Goal: Information Seeking & Learning: Compare options

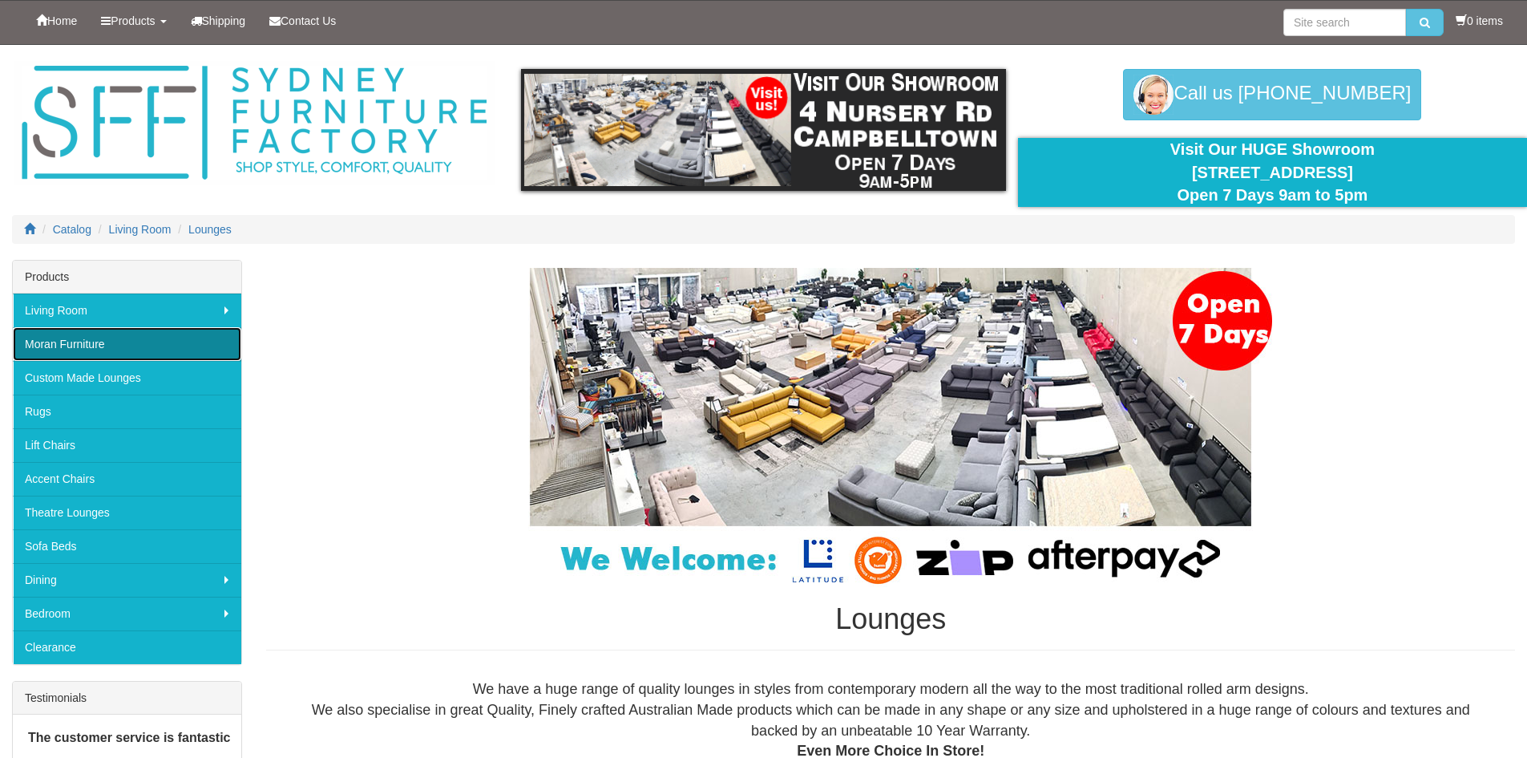
click at [85, 342] on link "Moran Furniture" at bounding box center [127, 344] width 228 height 34
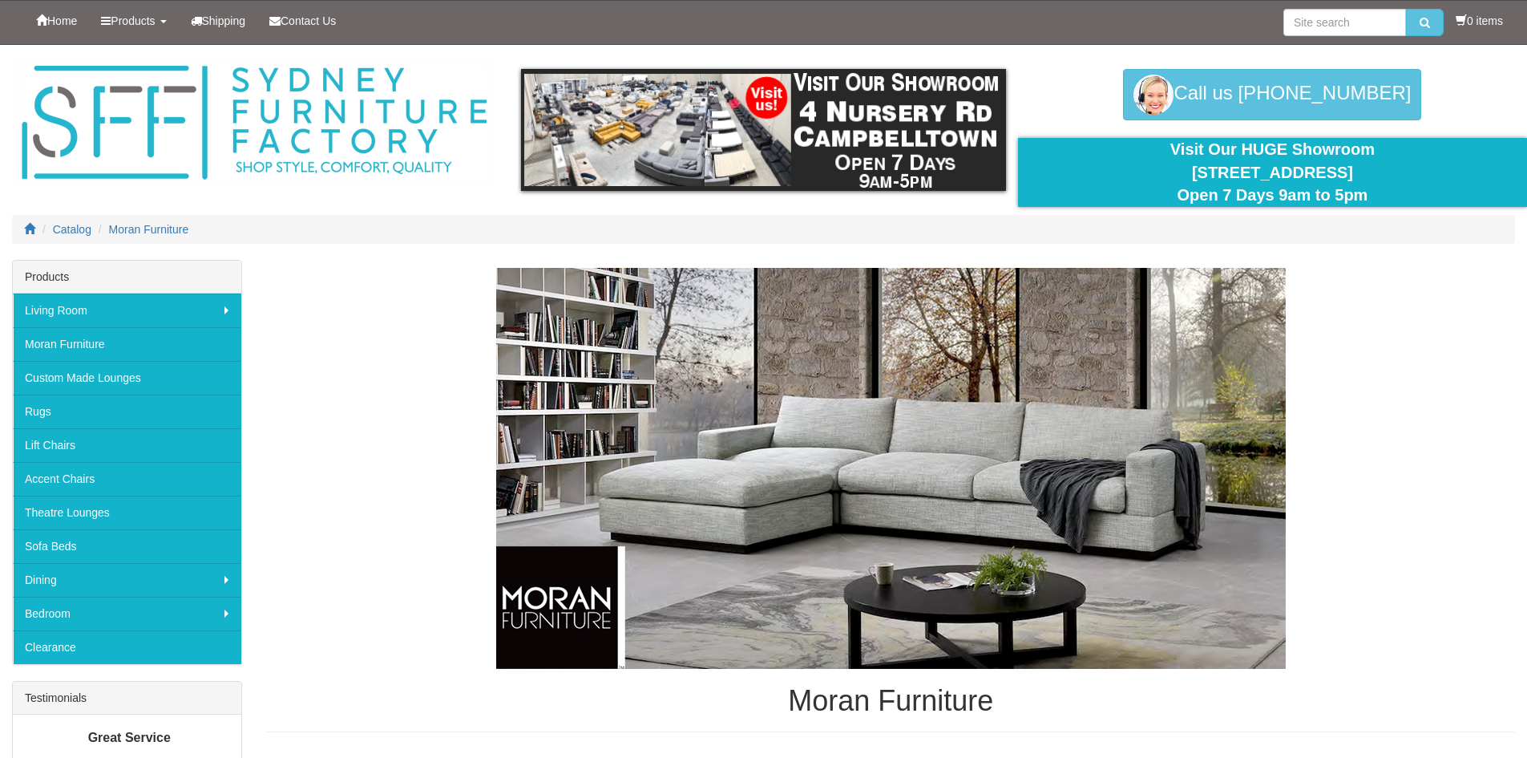
click at [772, 426] on img at bounding box center [891, 468] width 790 height 401
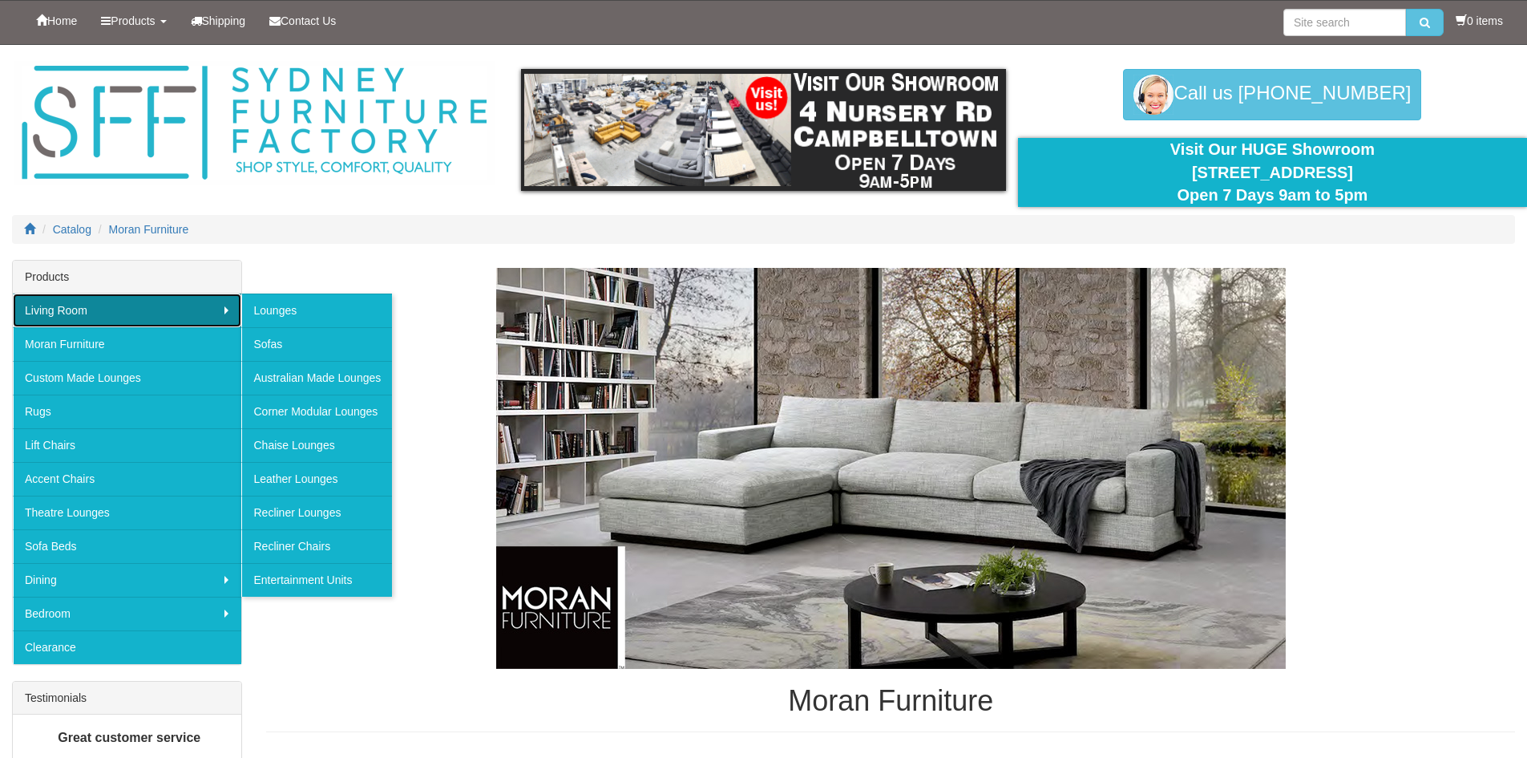
click at [226, 310] on link "Living Room" at bounding box center [127, 310] width 228 height 34
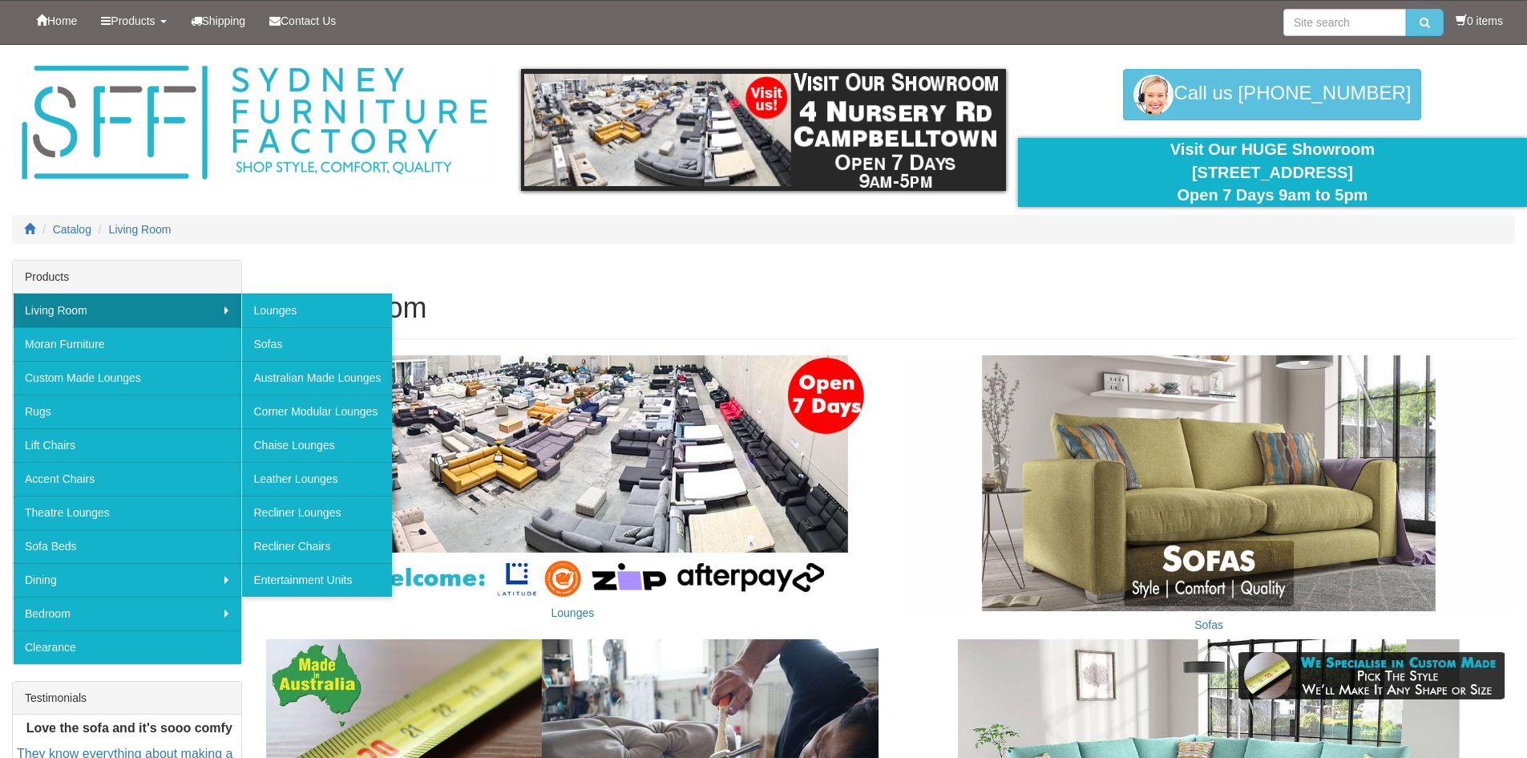
click at [592, 305] on h1 "Living Room" at bounding box center [890, 308] width 1249 height 32
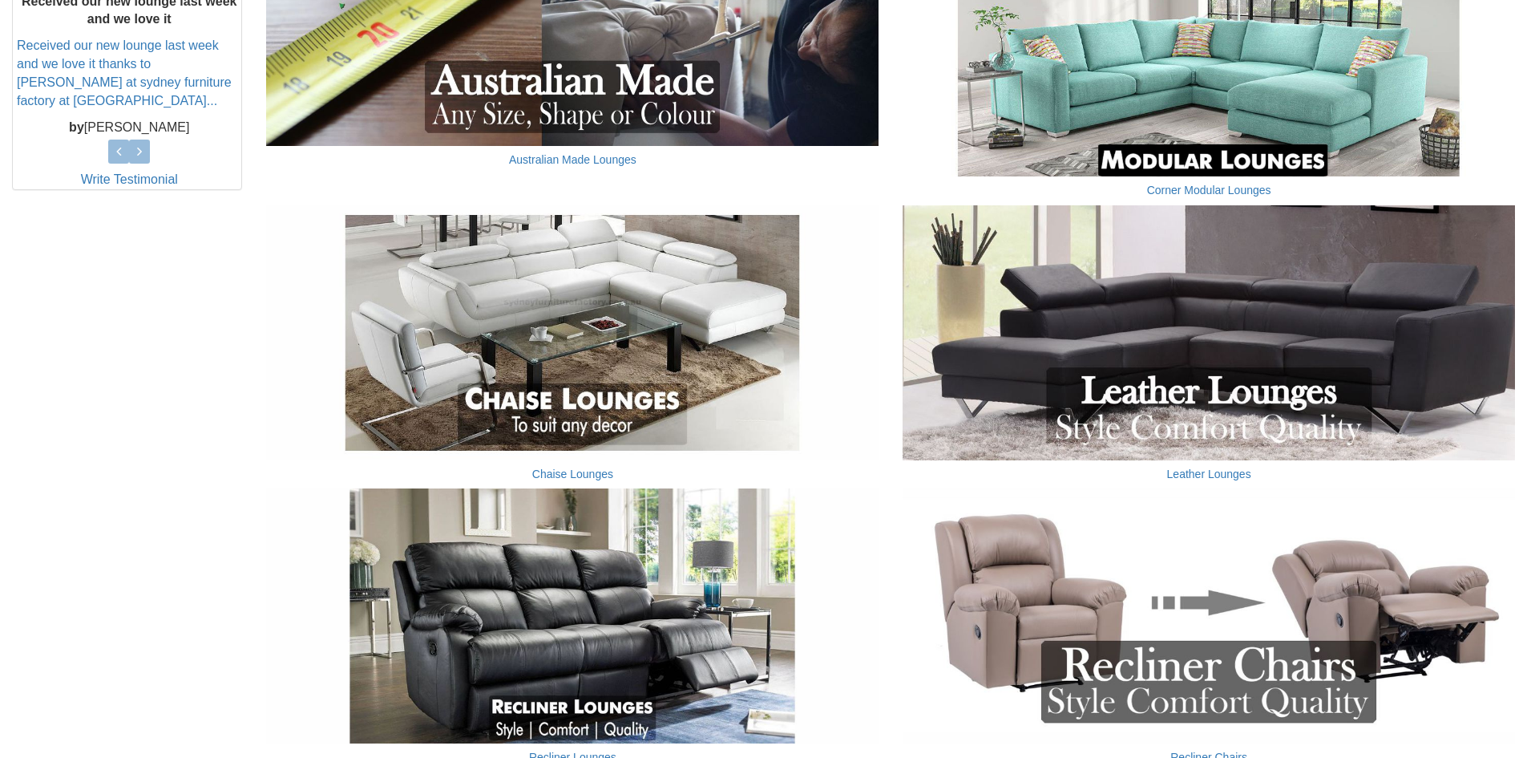
scroll to position [802, 0]
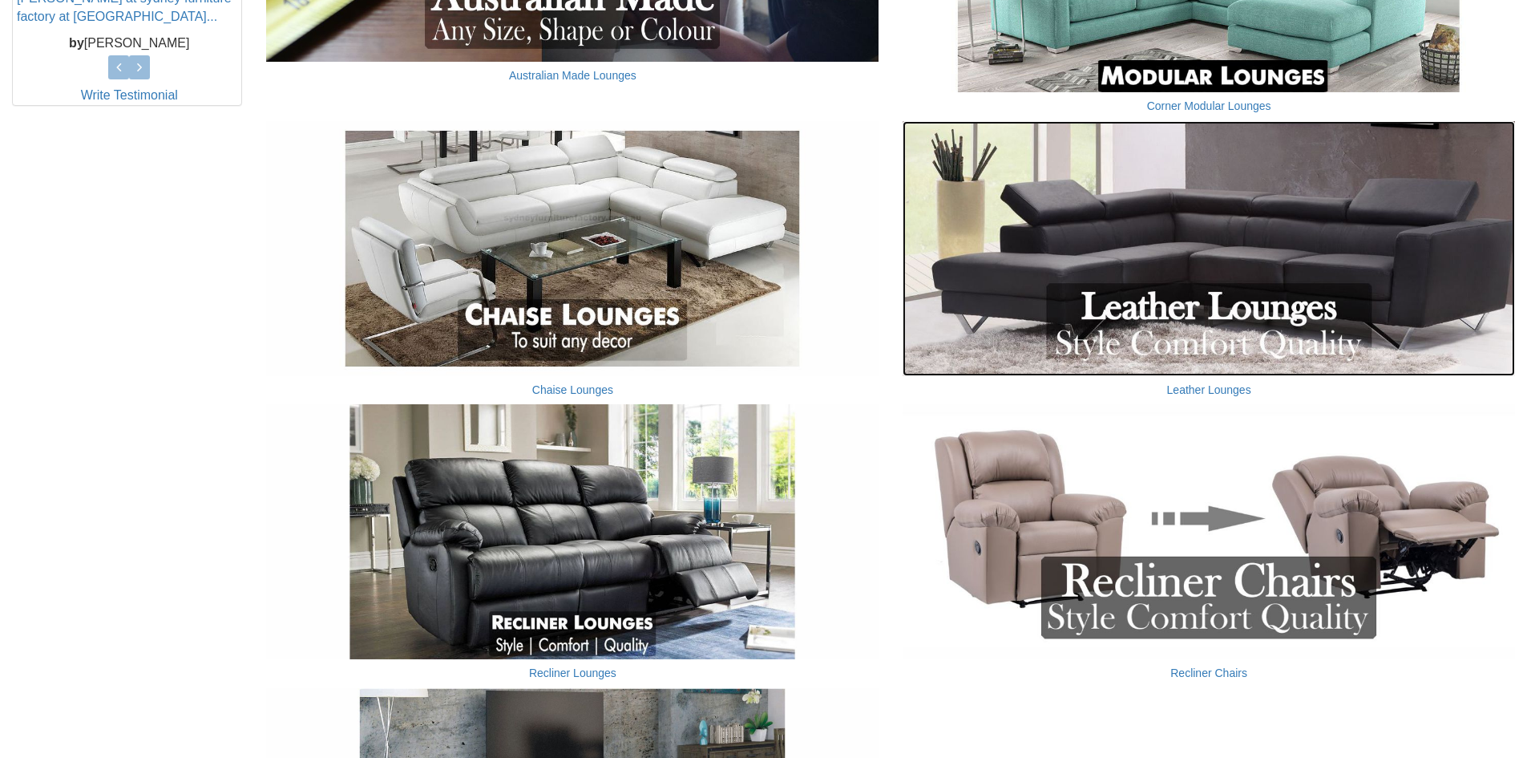
click at [1151, 290] on img at bounding box center [1209, 248] width 612 height 255
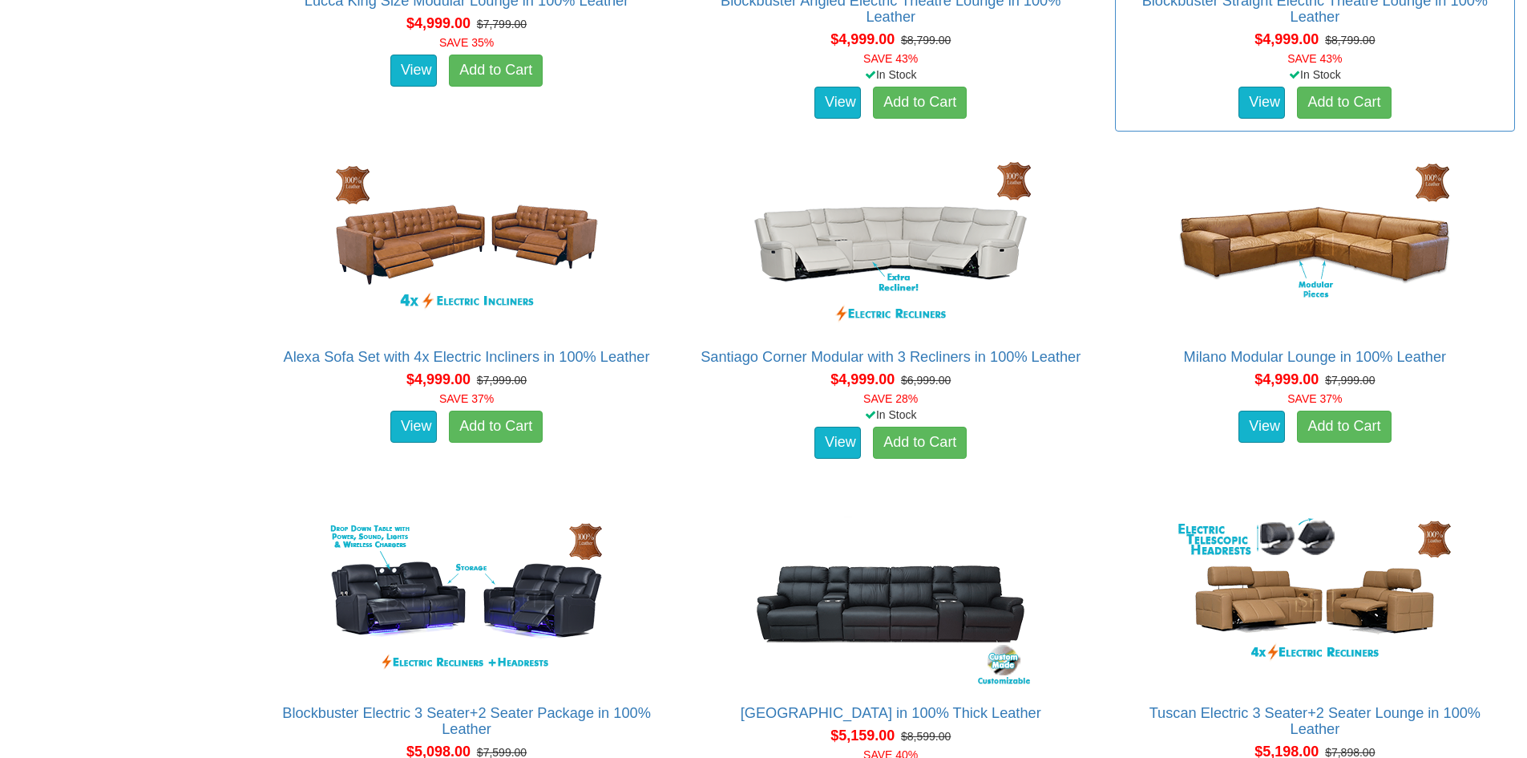
scroll to position [4008, 0]
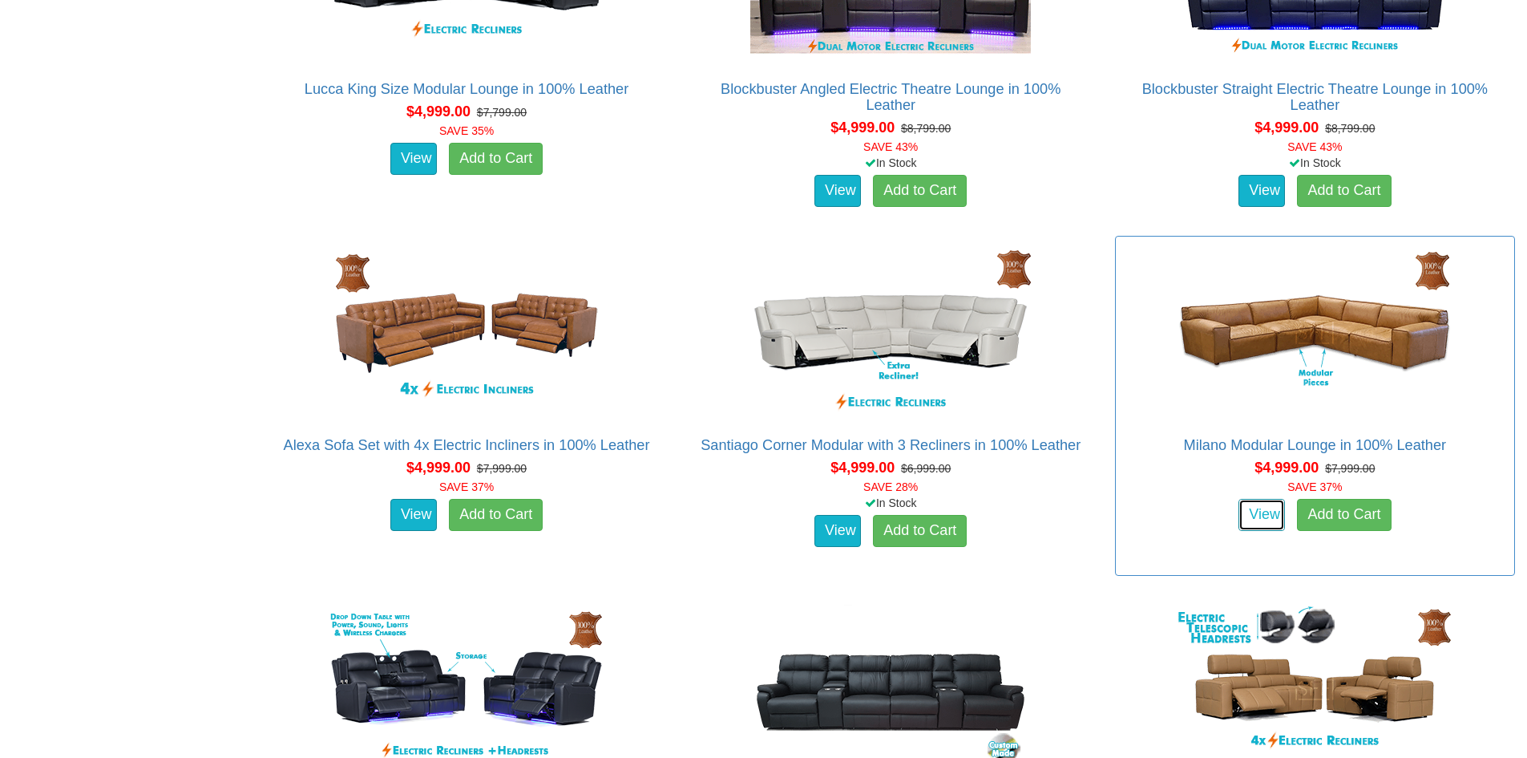
click at [1255, 516] on link "View" at bounding box center [1262, 515] width 46 height 32
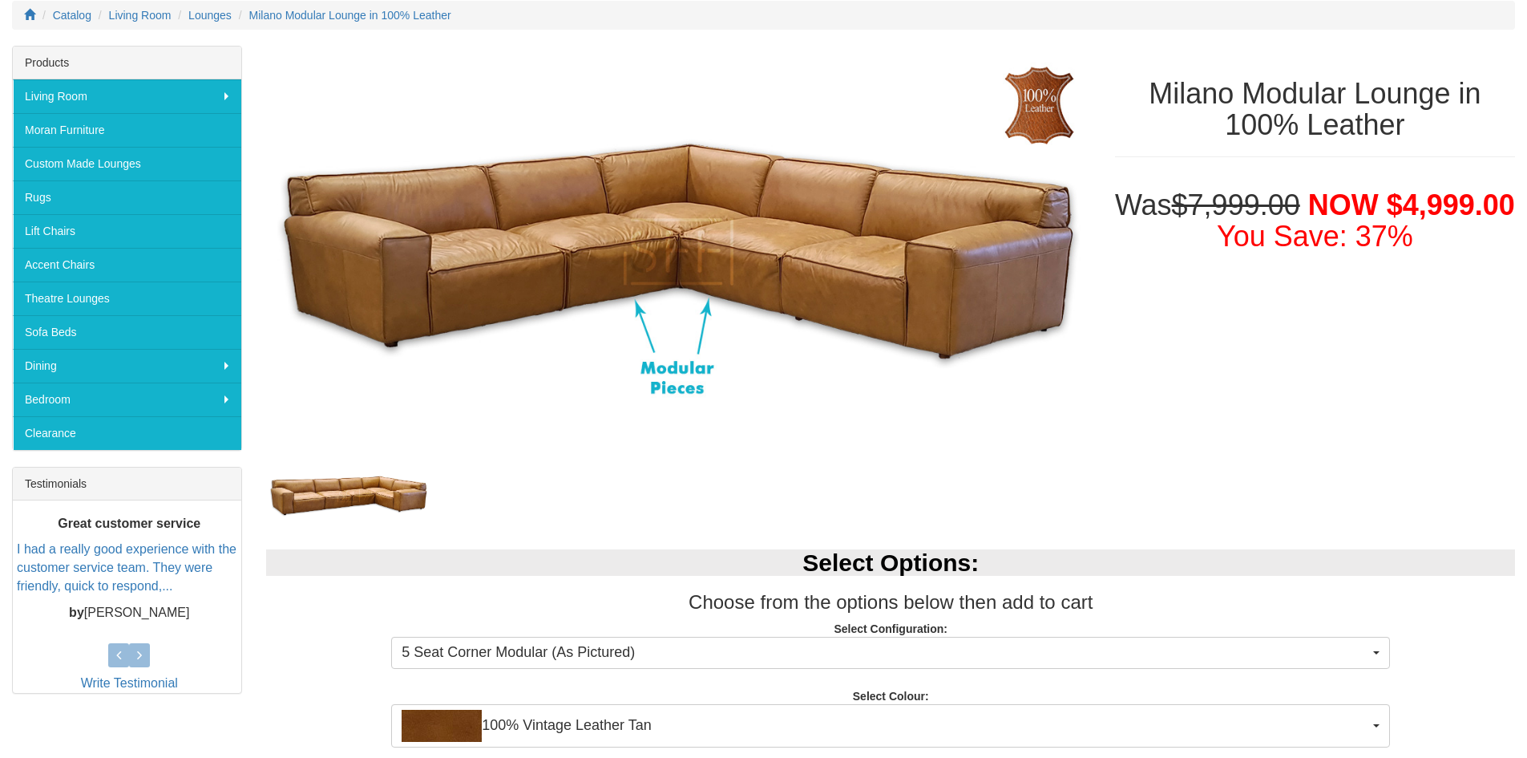
scroll to position [321, 0]
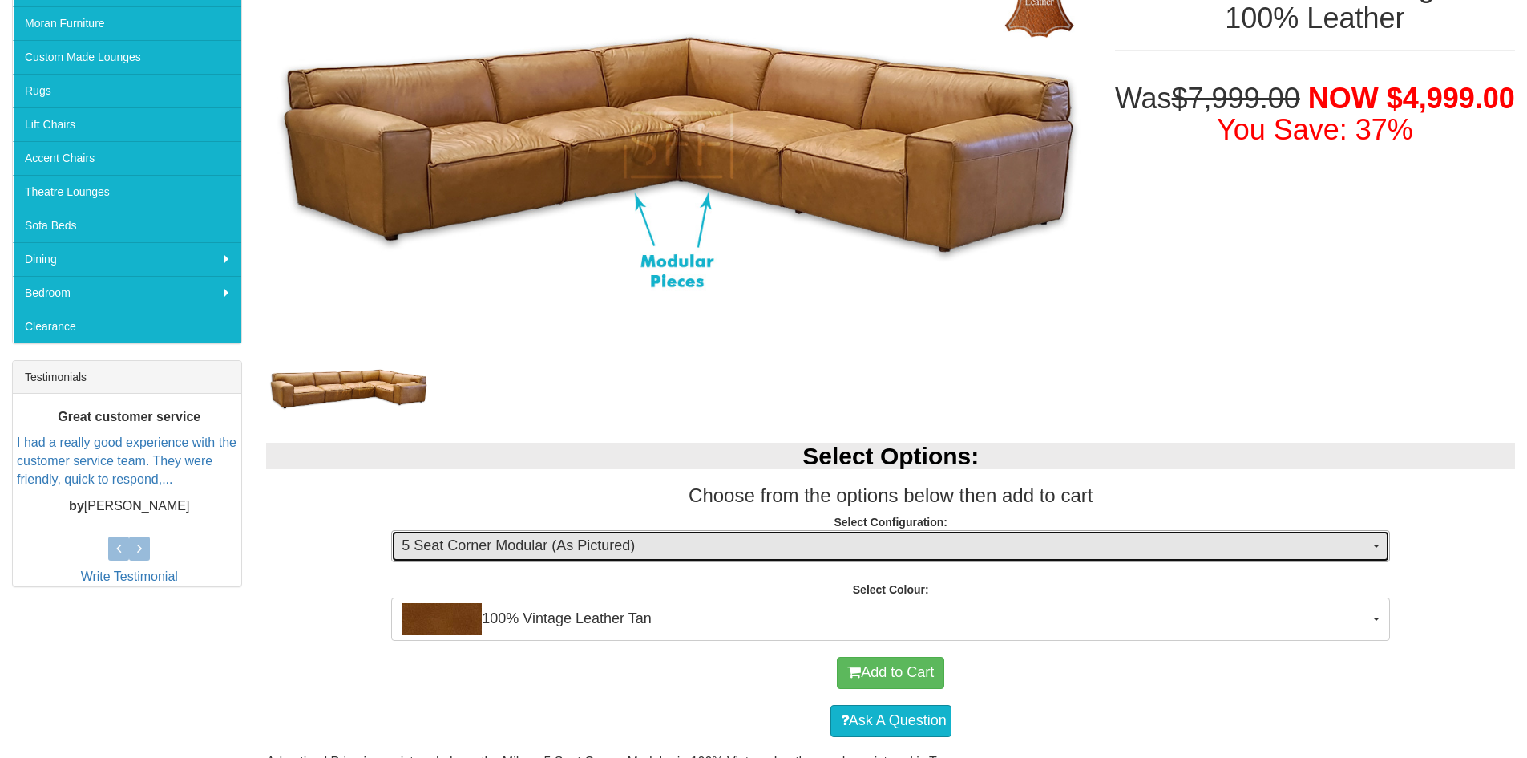
click at [941, 542] on span "5 Seat Corner Modular (As Pictured)" at bounding box center [886, 546] width 968 height 21
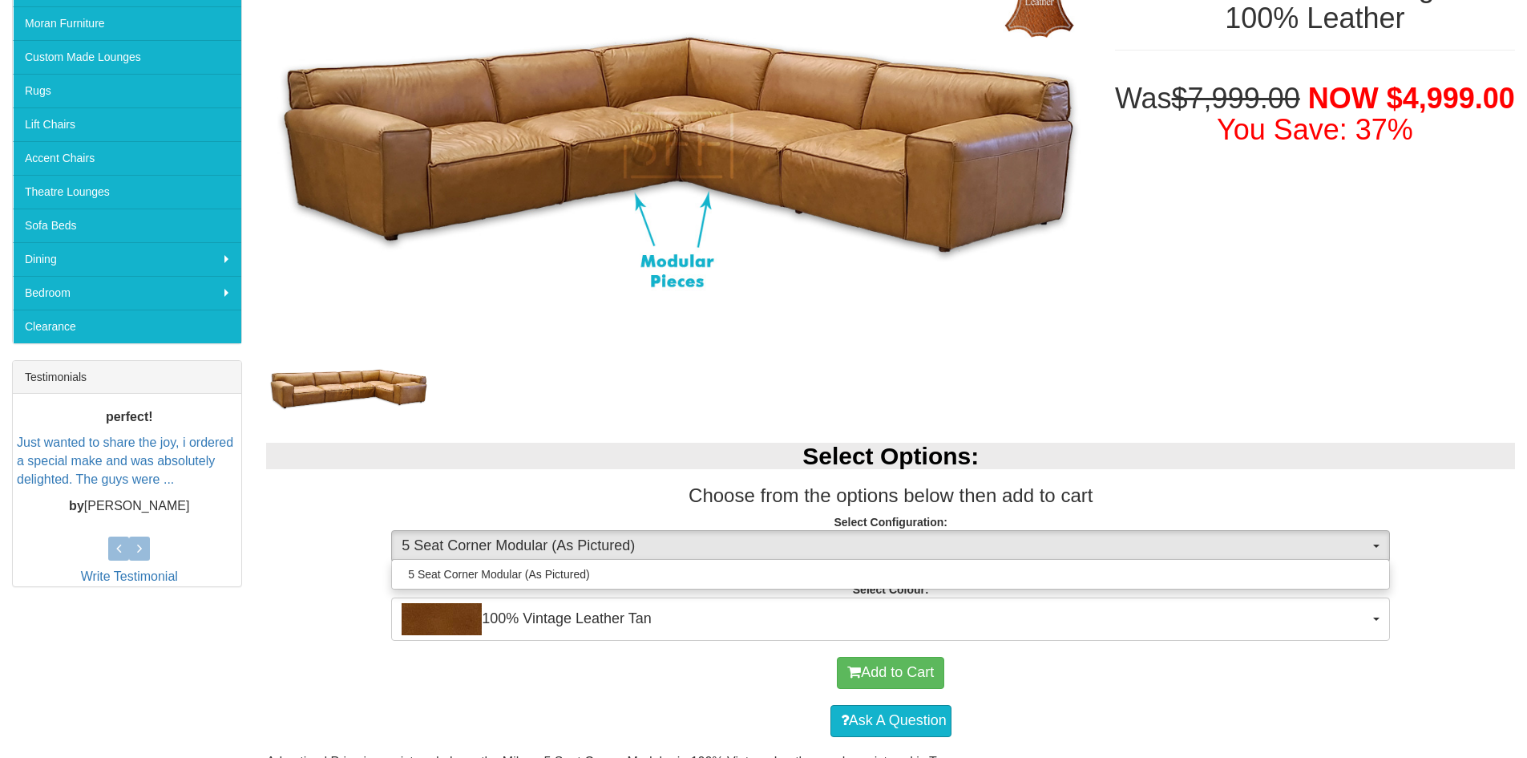
click at [944, 473] on div "Select Options: Choose from the options below then add to cart Select Configura…" at bounding box center [890, 534] width 1273 height 214
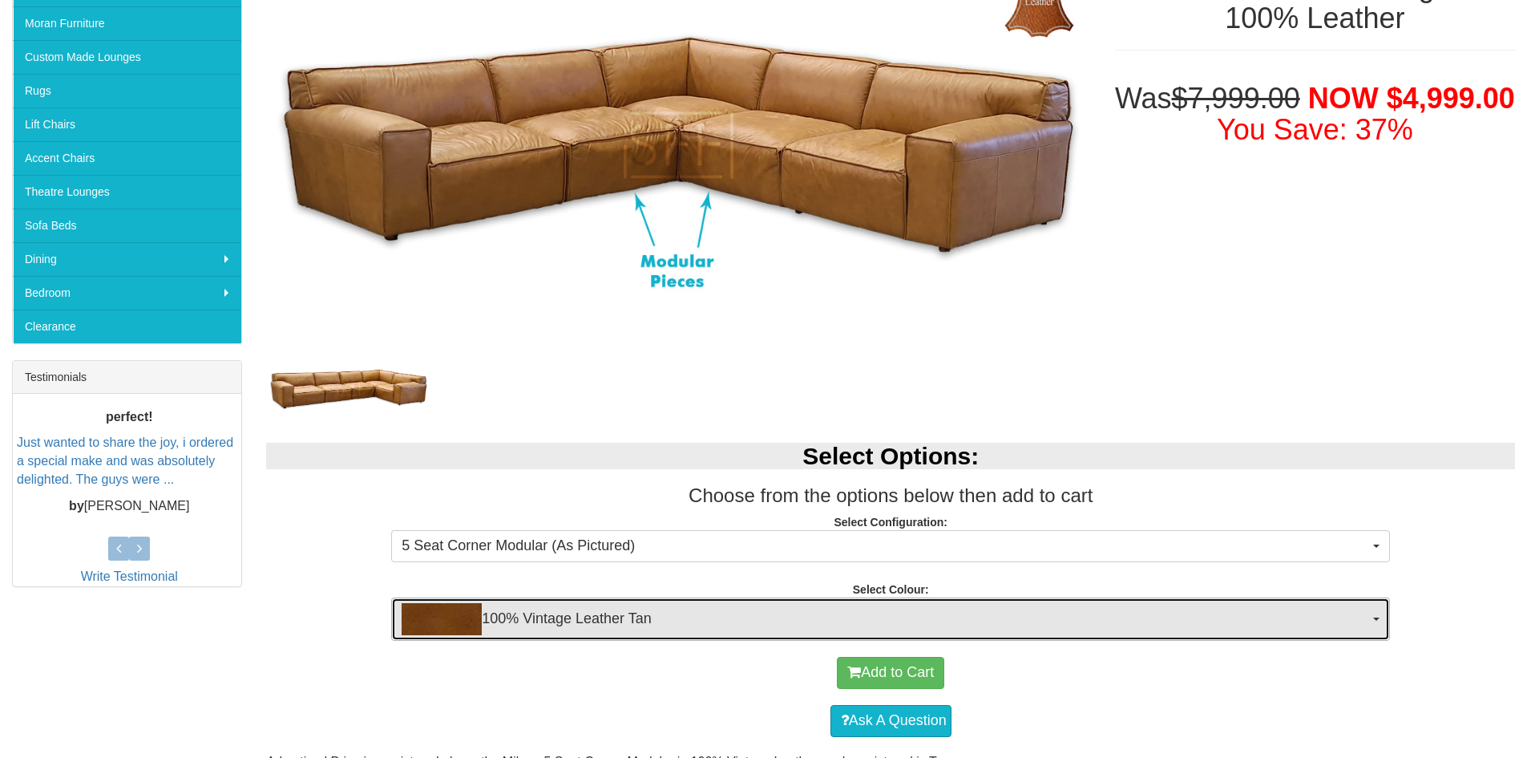
click at [1370, 617] on button "100% Vintage Leather Tan" at bounding box center [890, 618] width 999 height 43
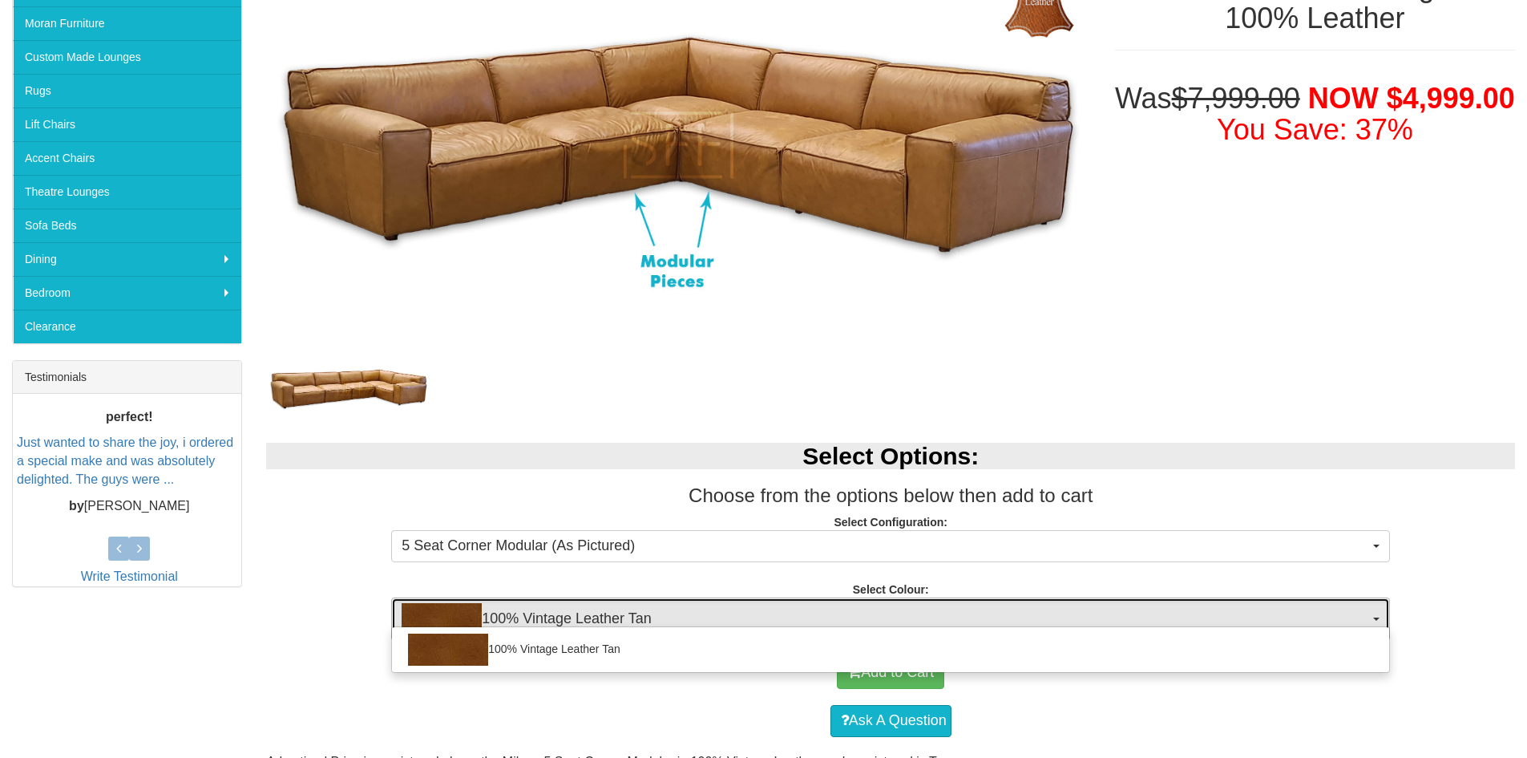
click at [1370, 618] on button "100% Vintage Leather Tan" at bounding box center [890, 618] width 999 height 43
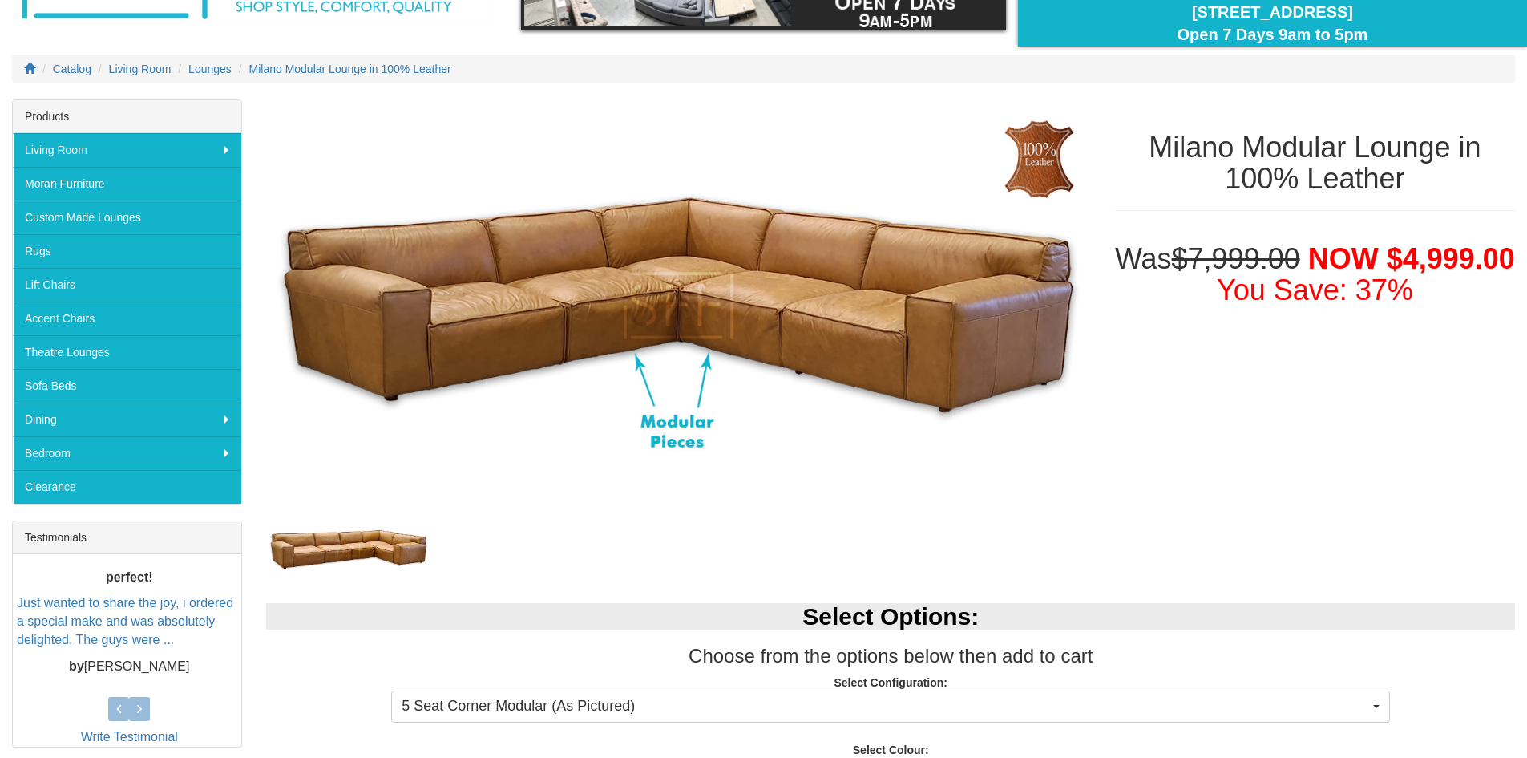
scroll to position [0, 0]
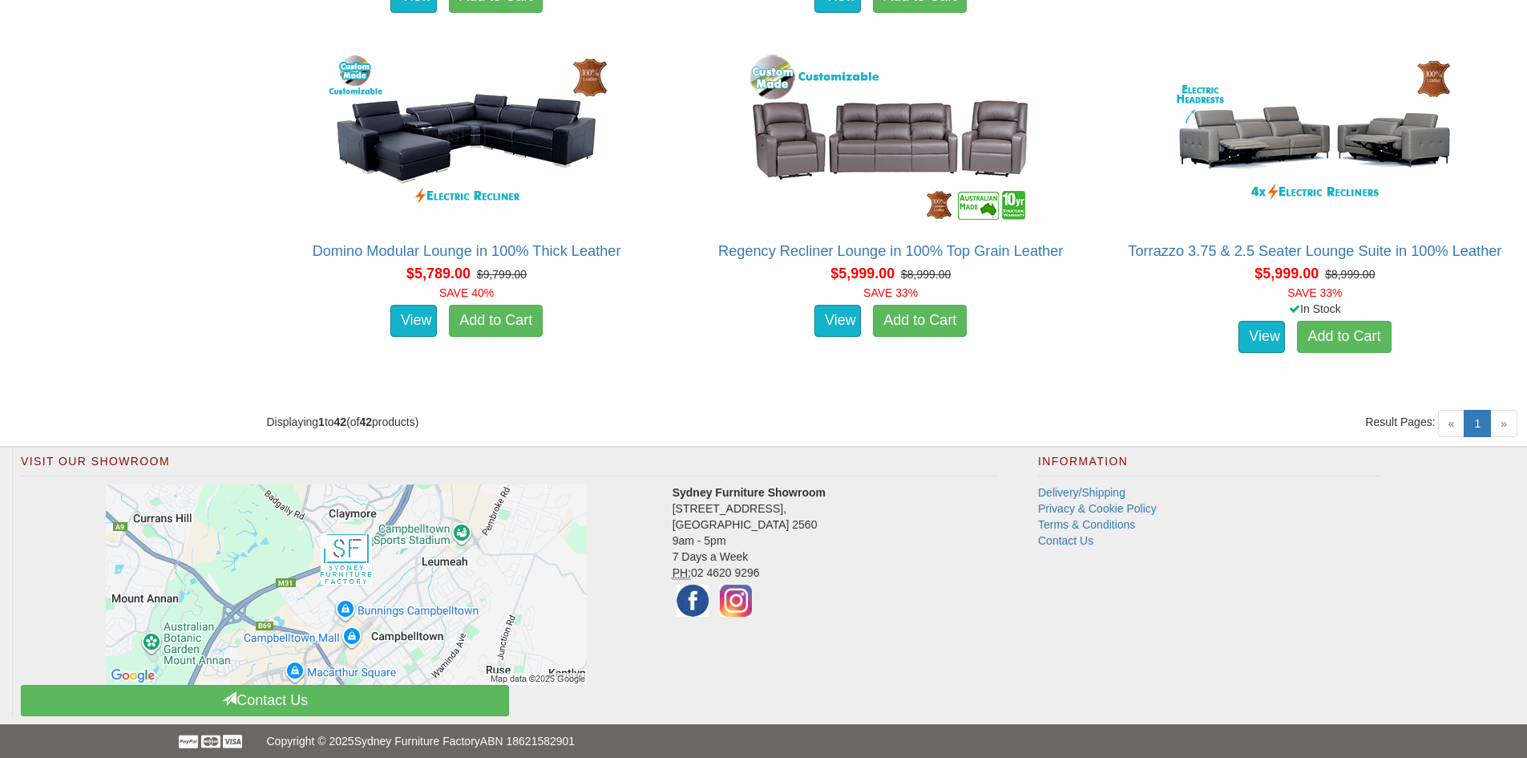
scroll to position [5634, 0]
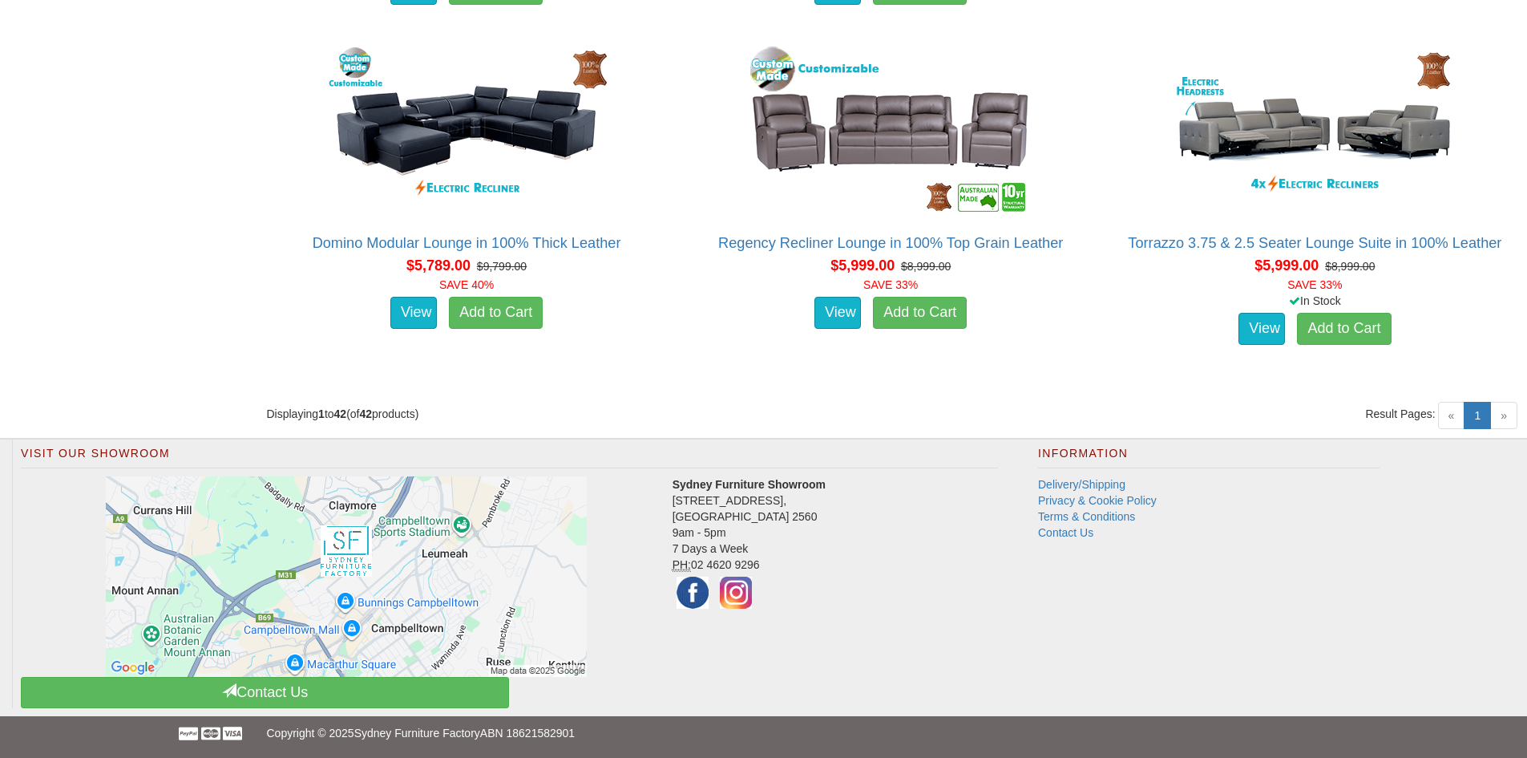
click at [1502, 416] on span "»" at bounding box center [1503, 415] width 27 height 27
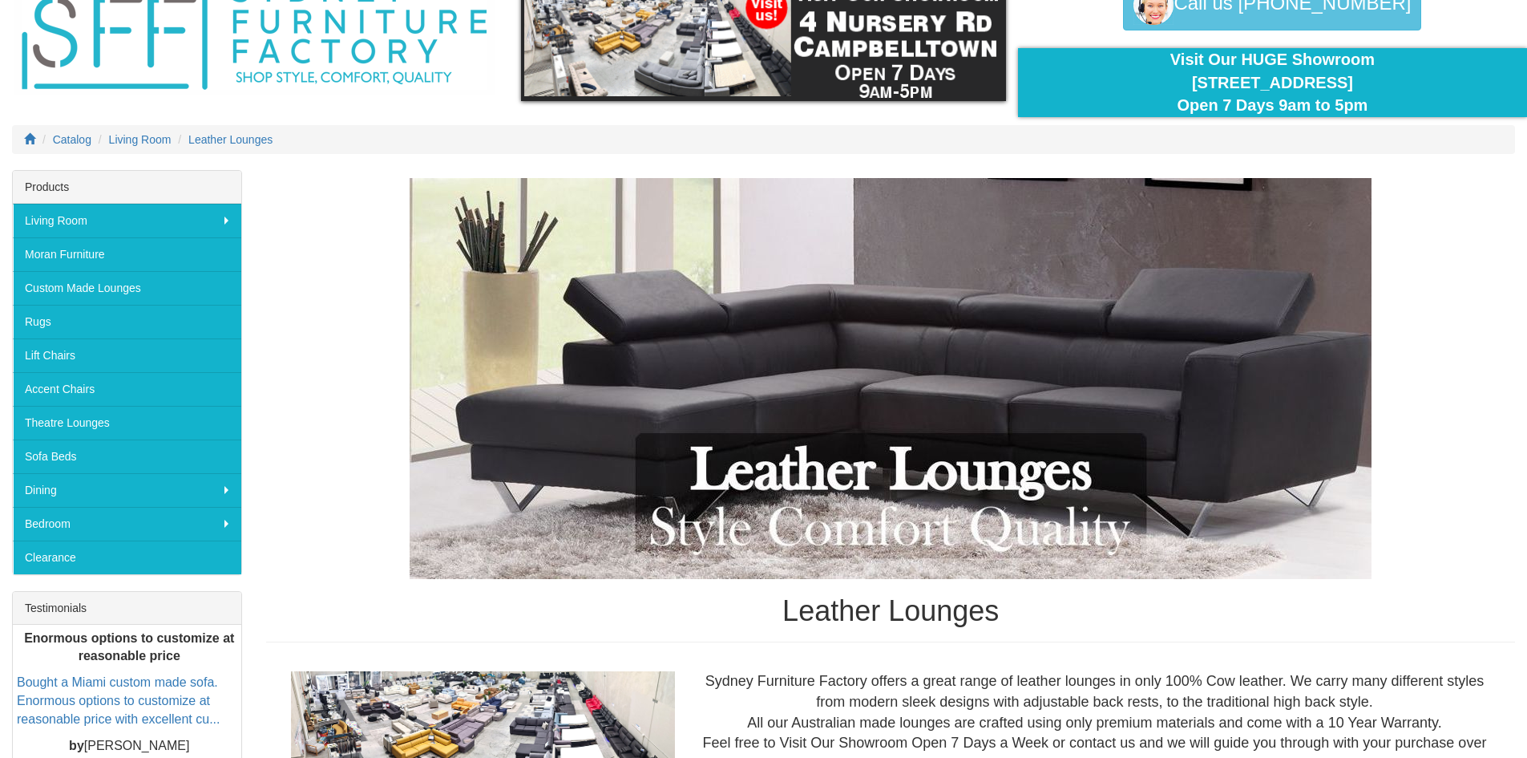
scroll to position [0, 0]
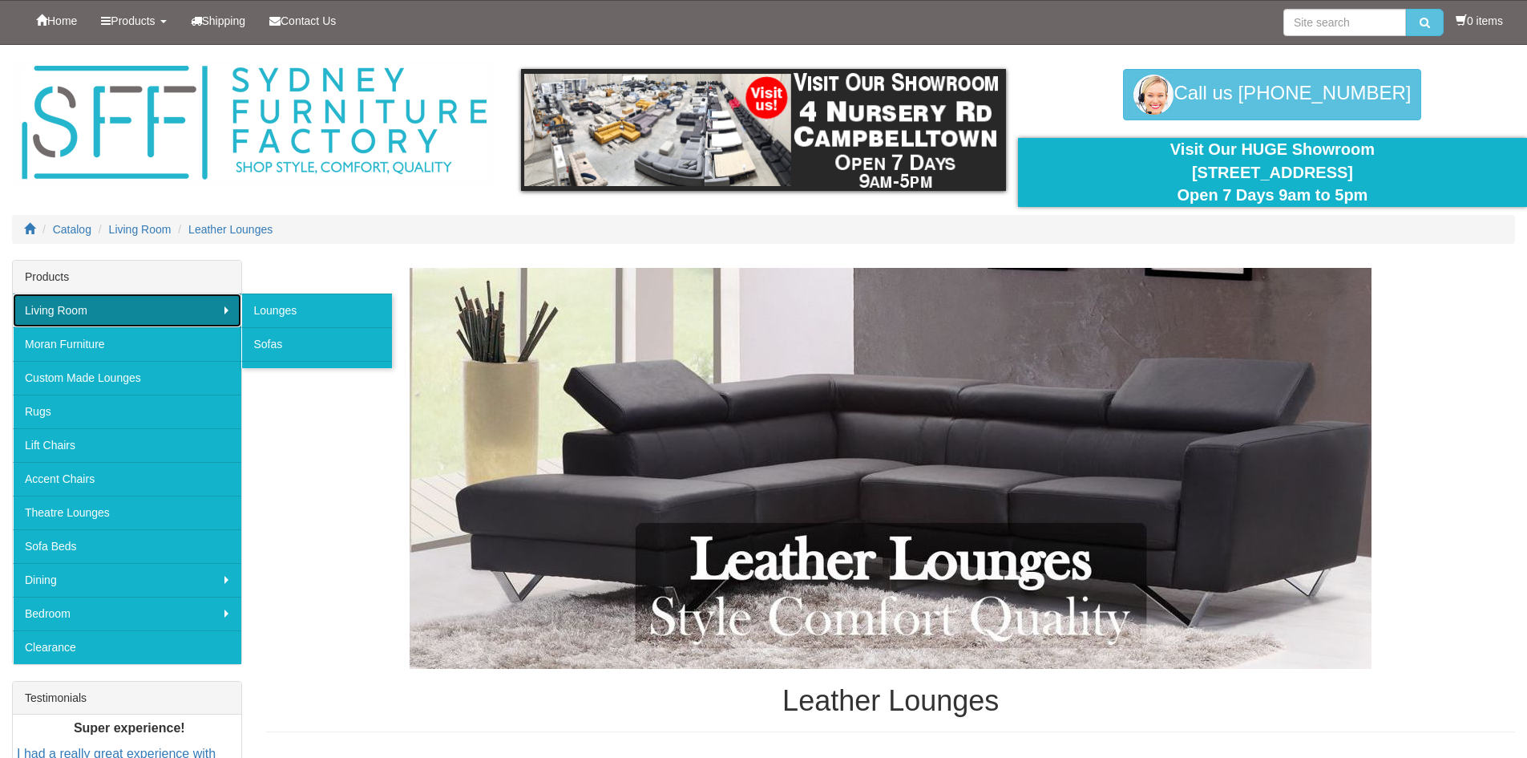
click at [205, 305] on link "Living Room" at bounding box center [127, 310] width 228 height 34
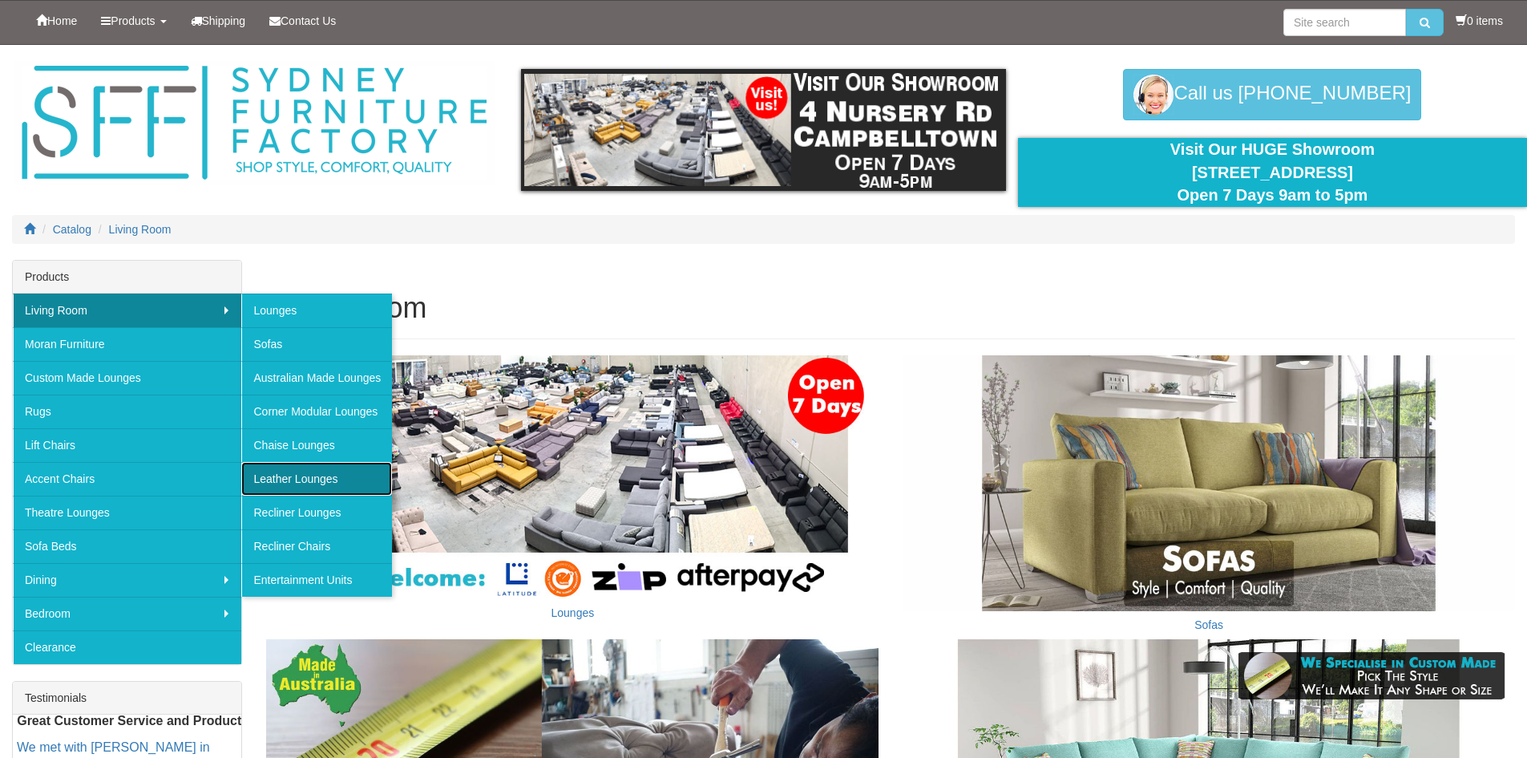
click at [311, 475] on link "Leather Lounges" at bounding box center [316, 479] width 151 height 34
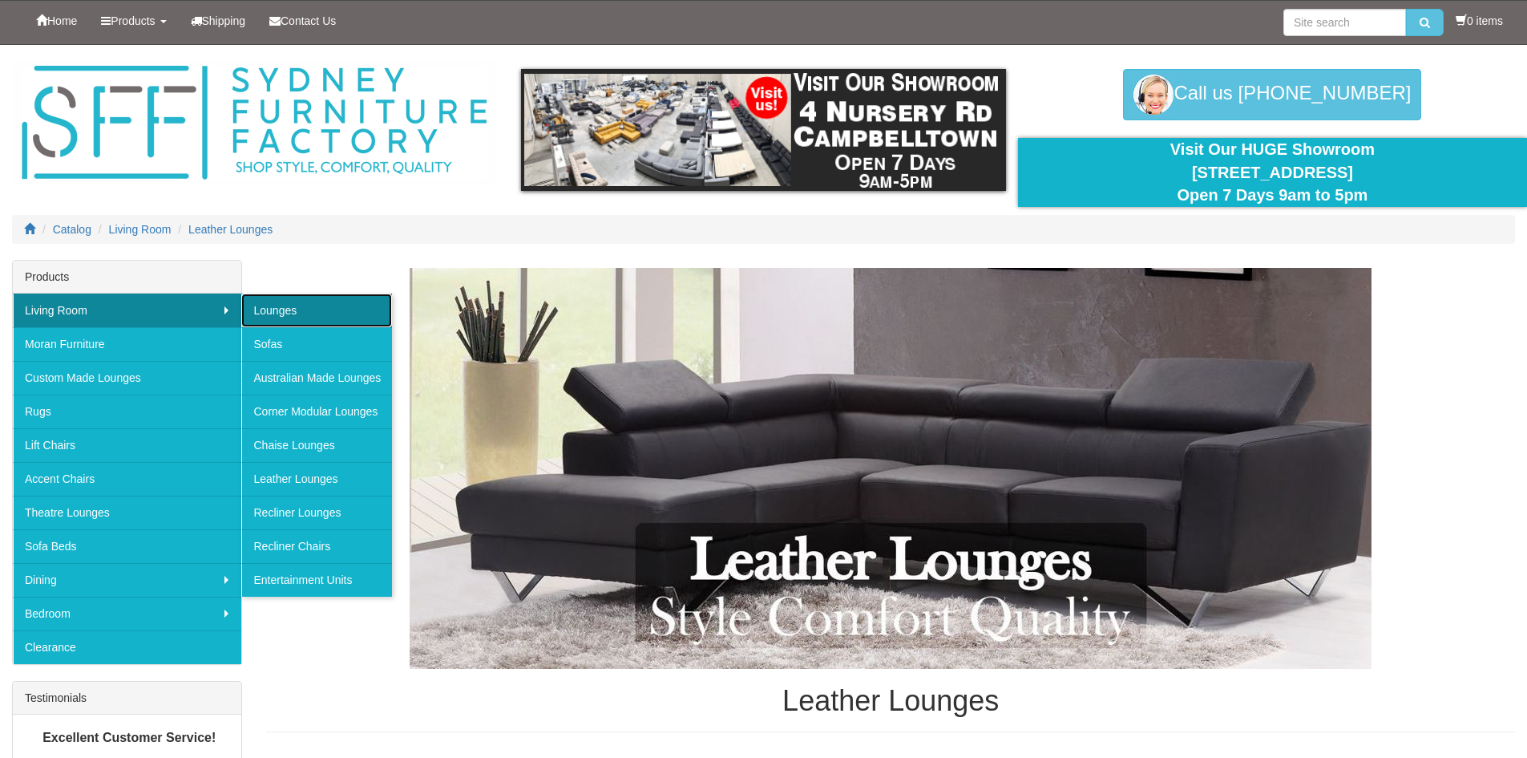
click at [278, 313] on link "Lounges" at bounding box center [316, 310] width 151 height 34
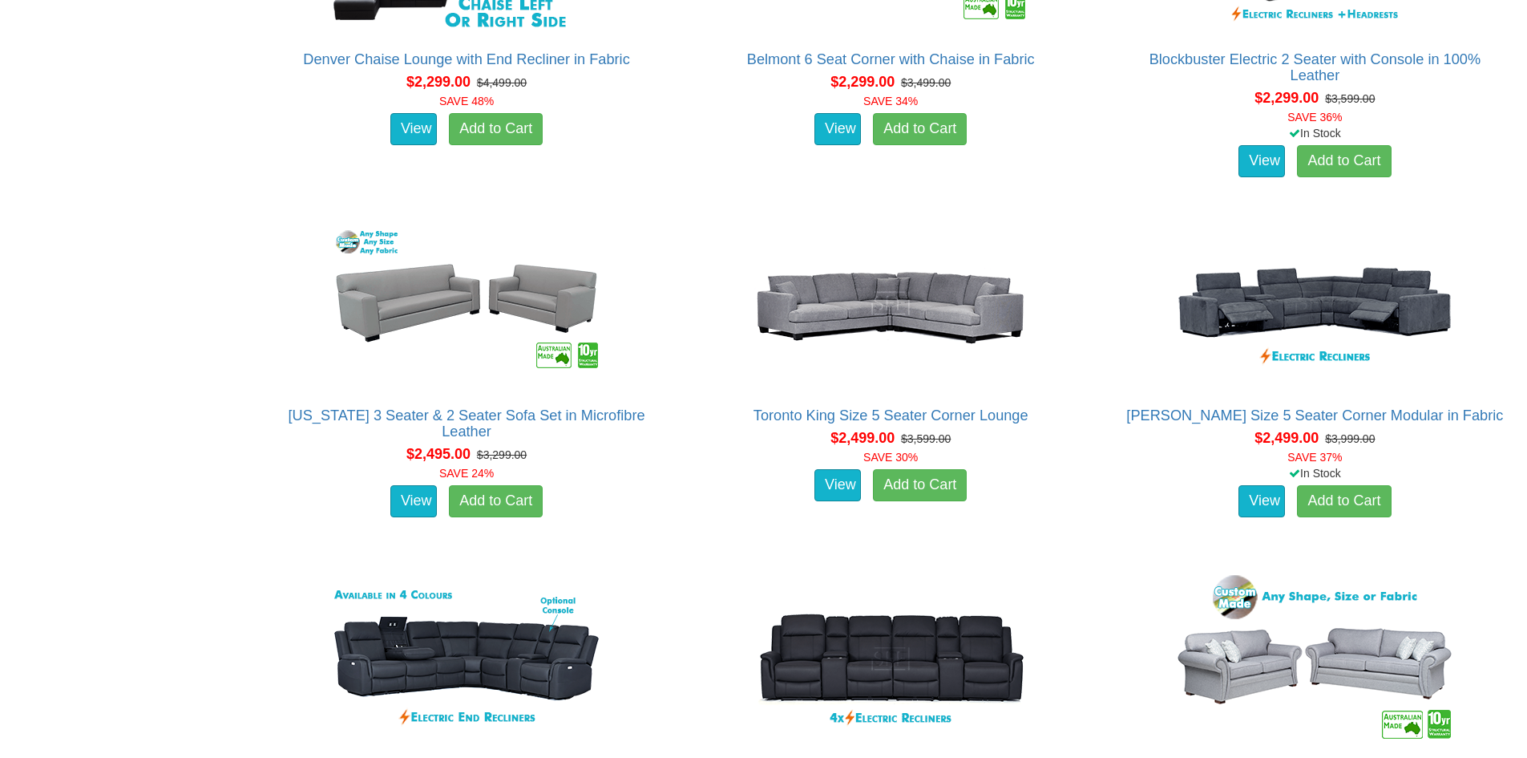
scroll to position [3207, 0]
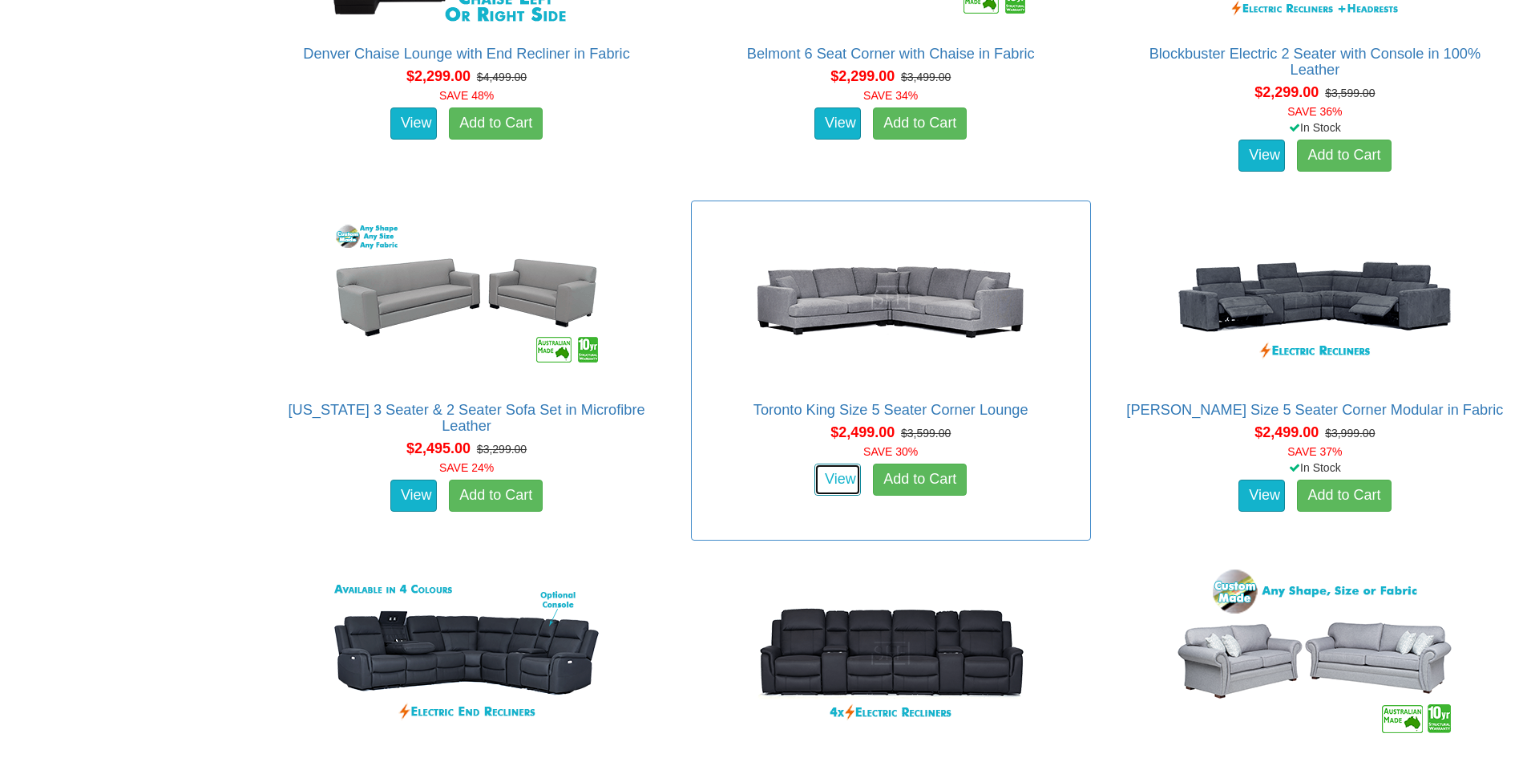
click at [837, 483] on link "View" at bounding box center [838, 479] width 46 height 32
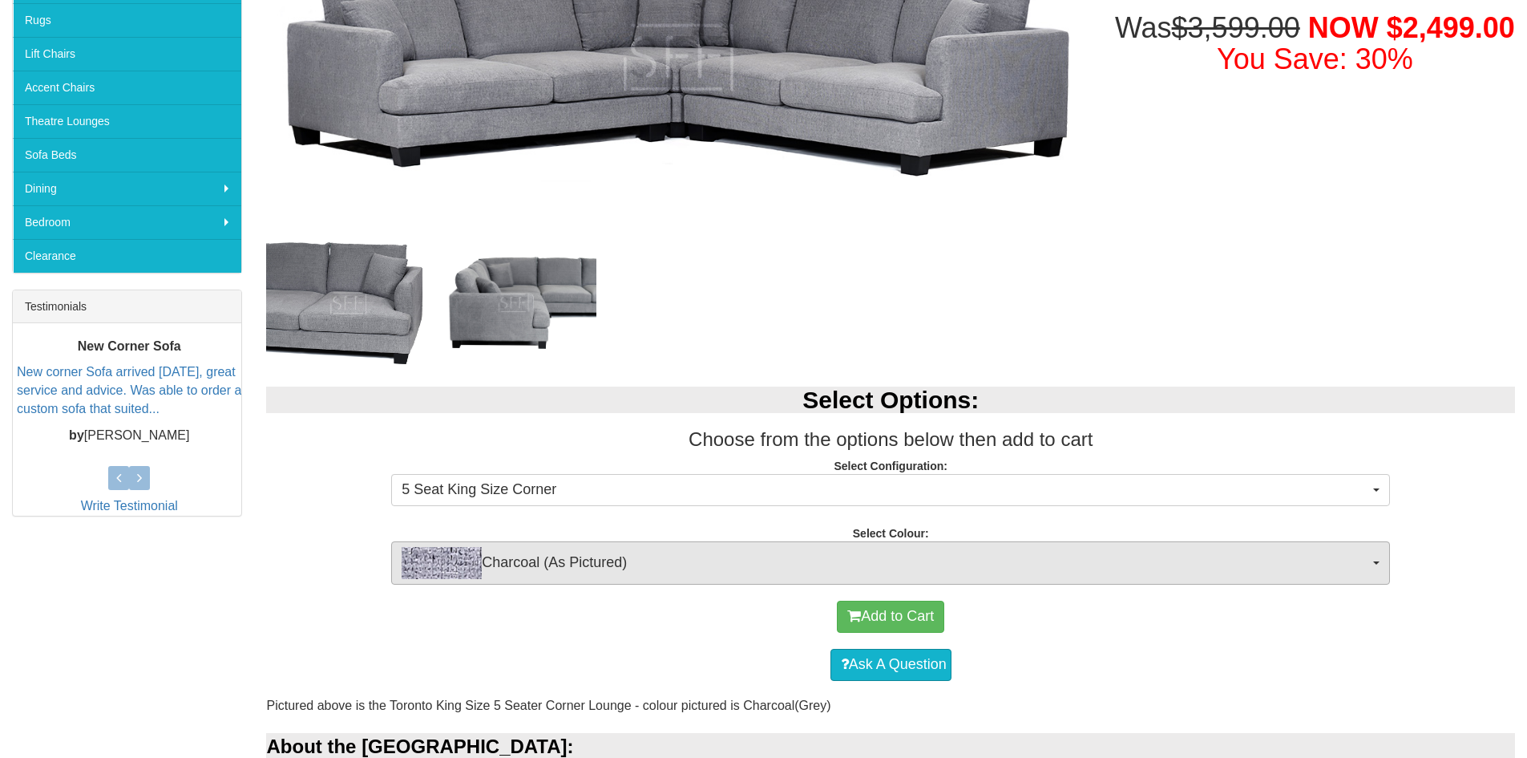
scroll to position [401, 0]
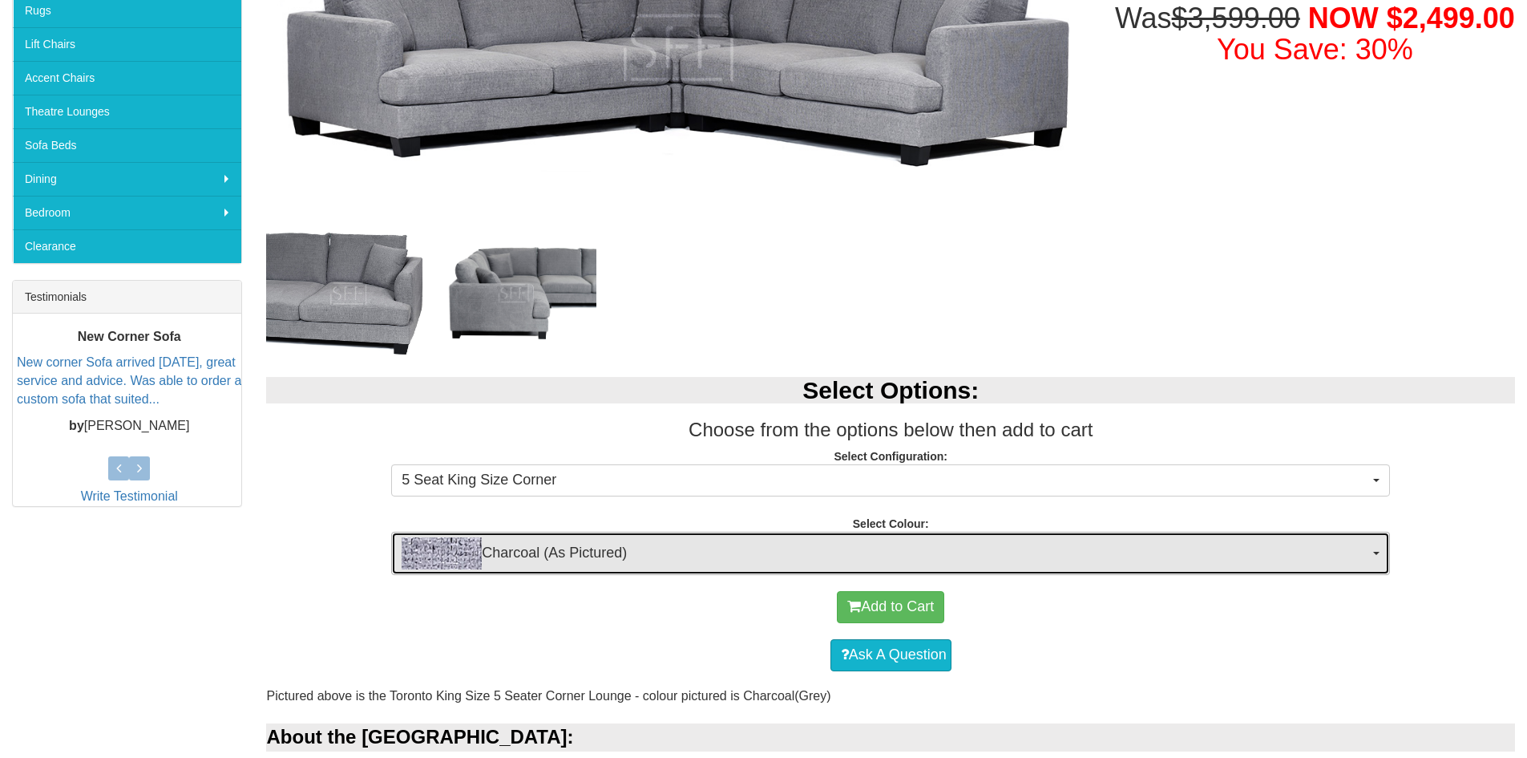
click at [1336, 556] on span "Charcoal (As Pictured)" at bounding box center [886, 553] width 968 height 32
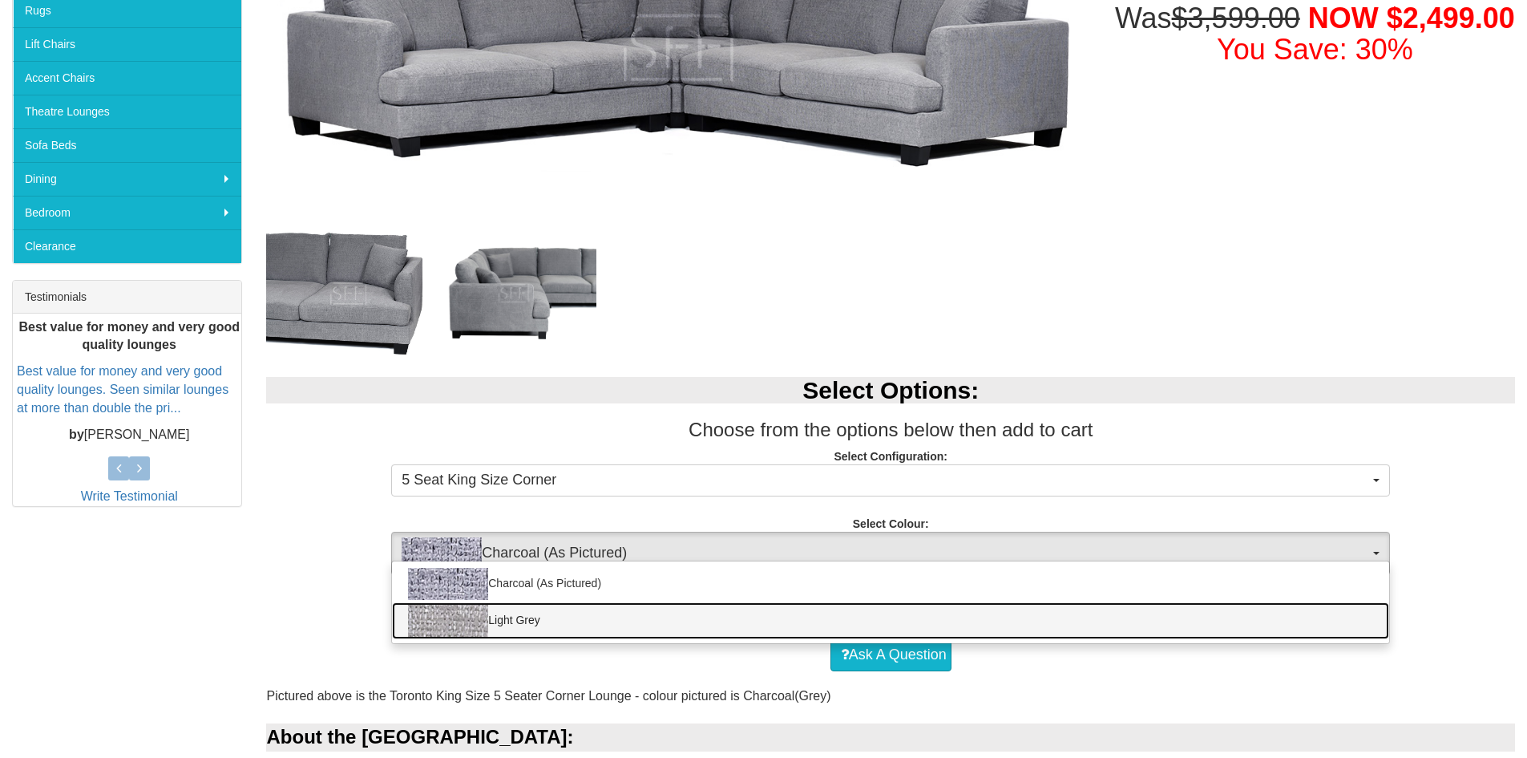
click at [1329, 627] on link "Light Grey" at bounding box center [890, 620] width 997 height 37
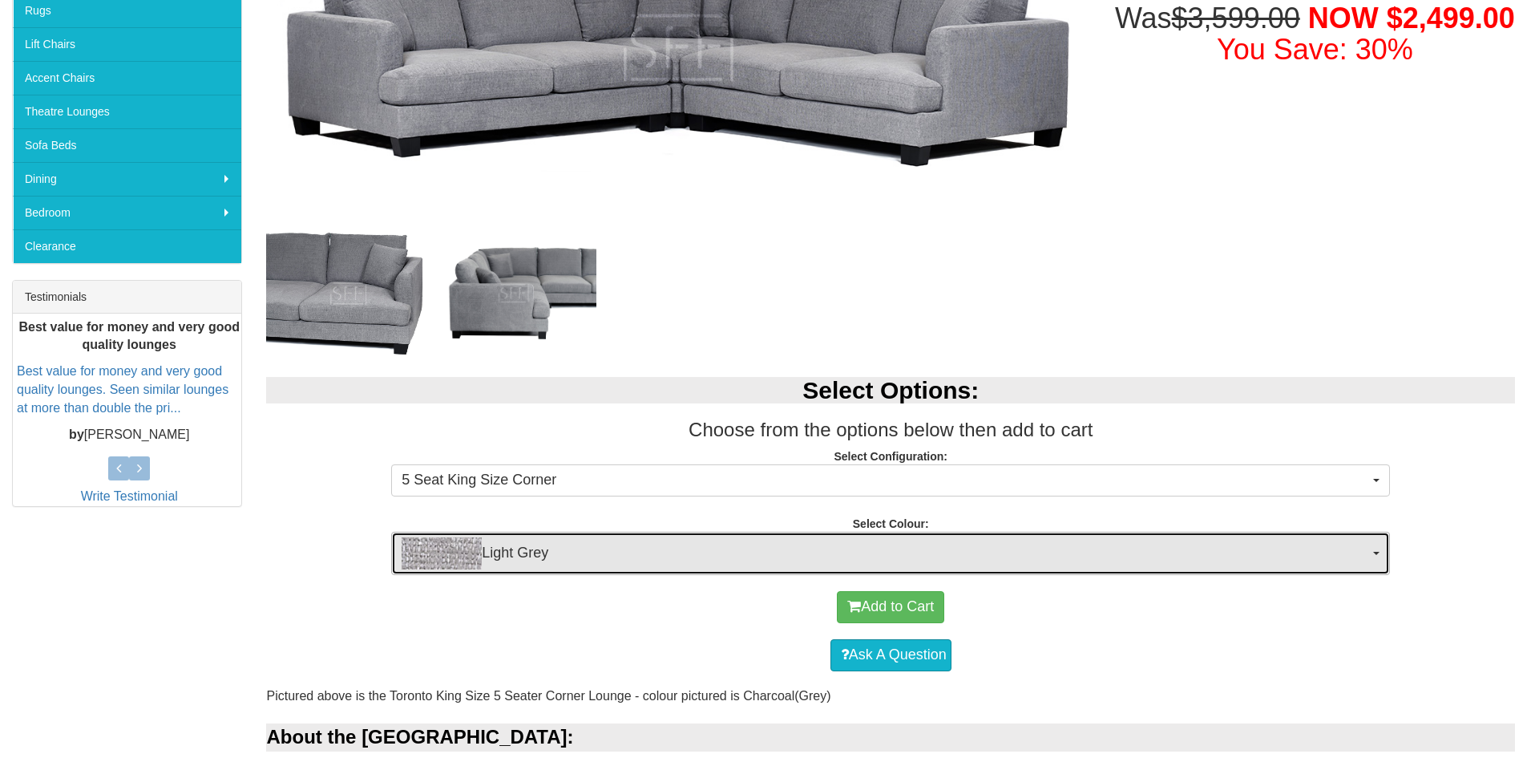
scroll to position [241, 0]
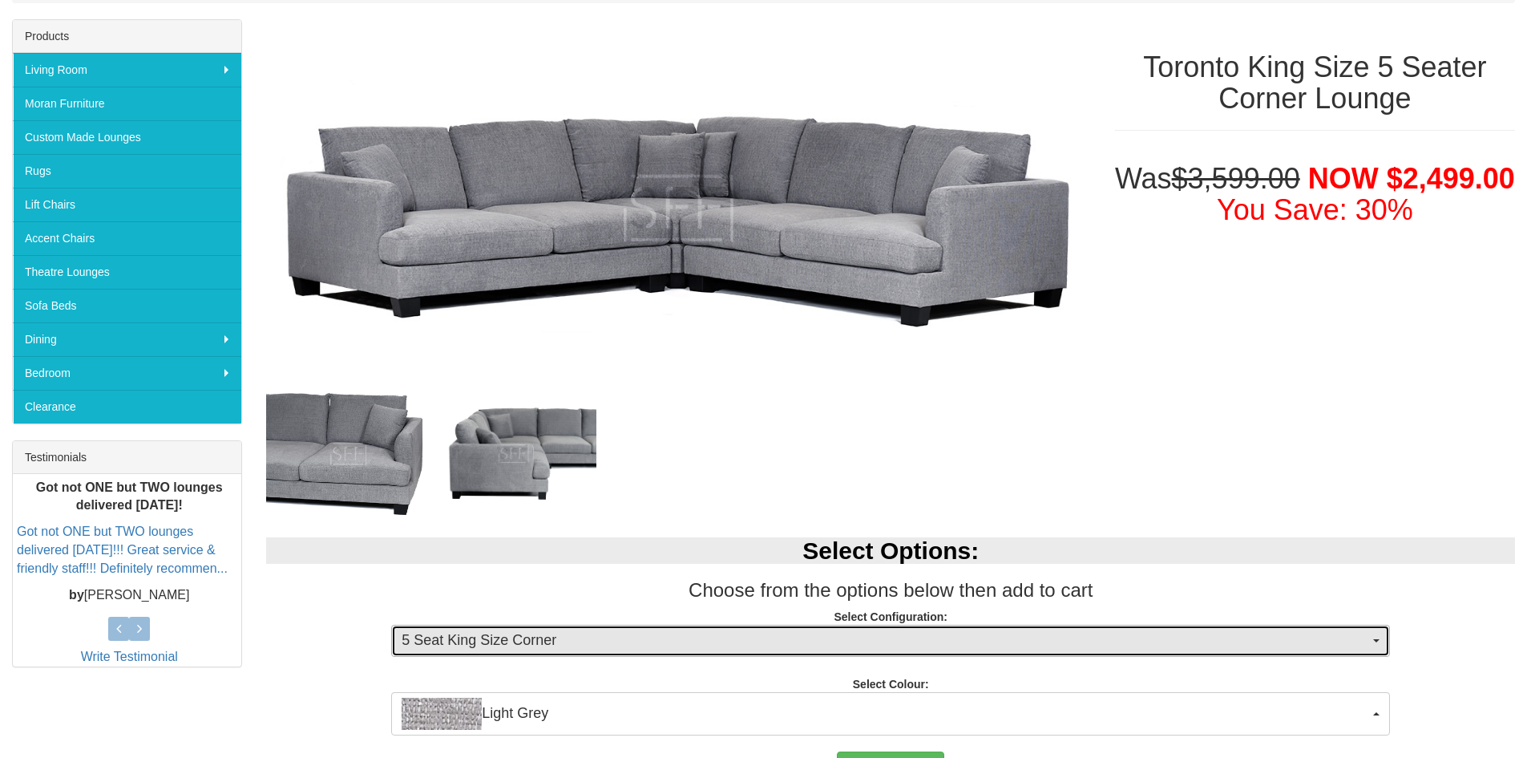
click at [1286, 645] on span "5 Seat King Size Corner" at bounding box center [886, 640] width 968 height 21
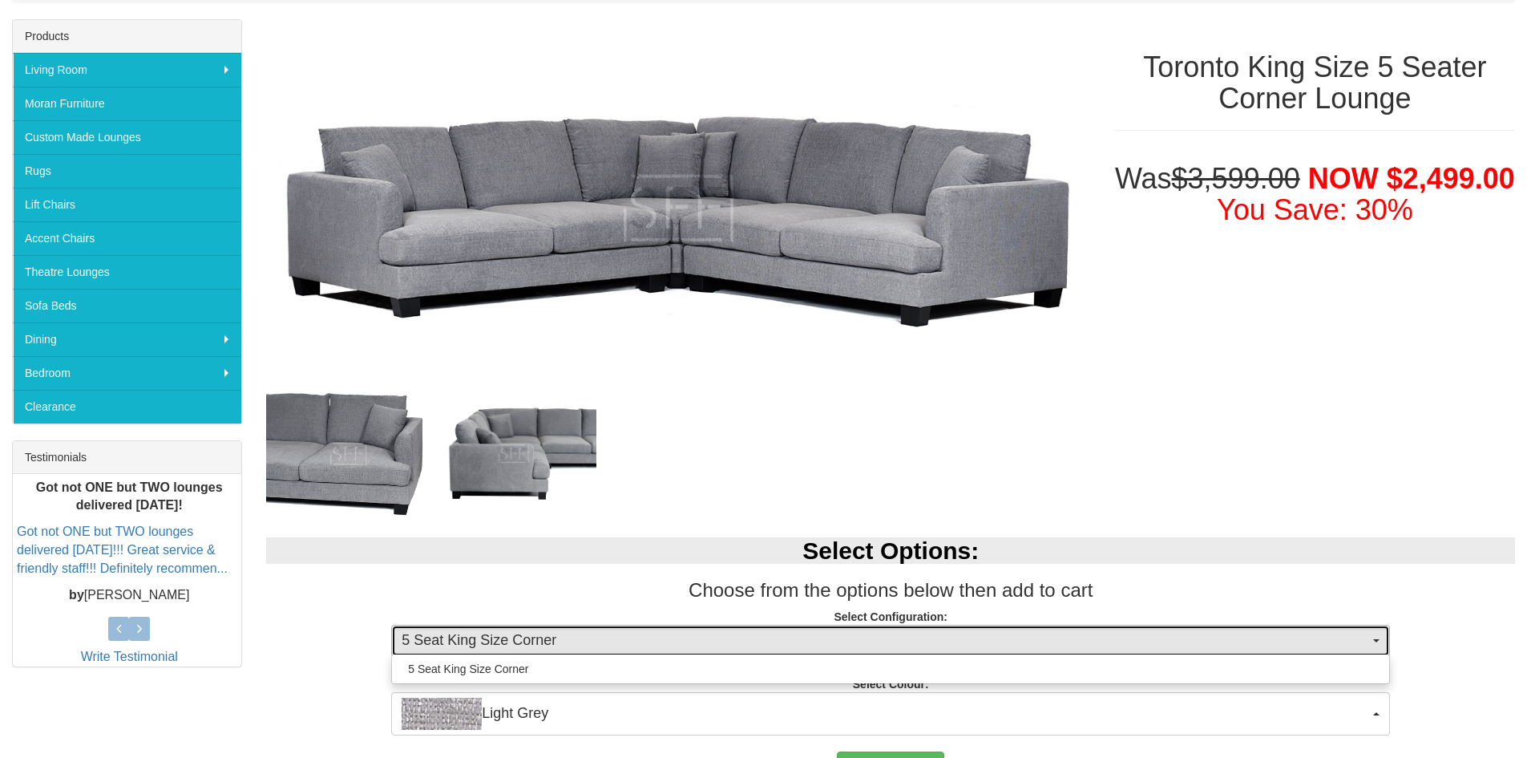
click at [1286, 645] on span "5 Seat King Size Corner" at bounding box center [886, 640] width 968 height 21
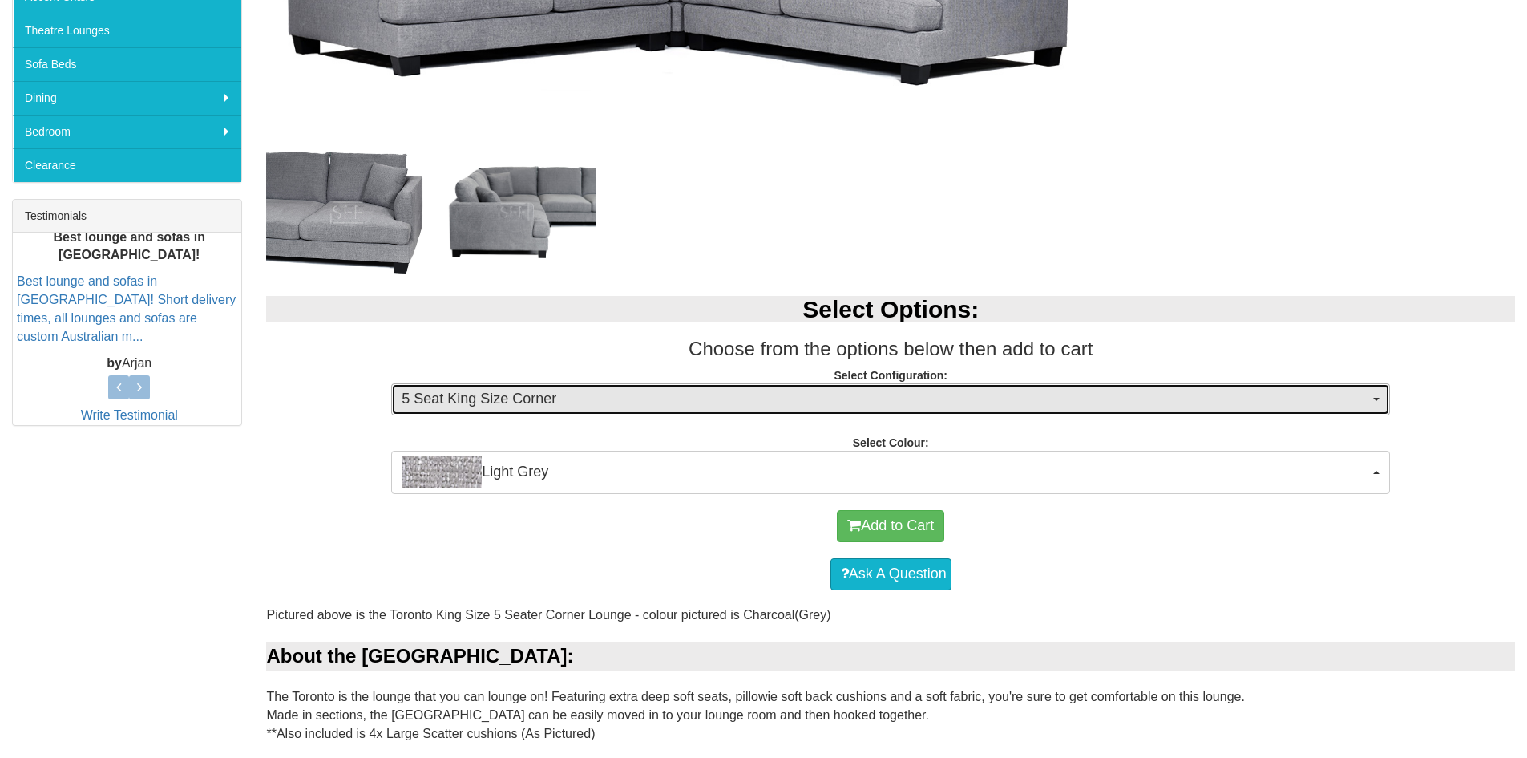
scroll to position [561, 0]
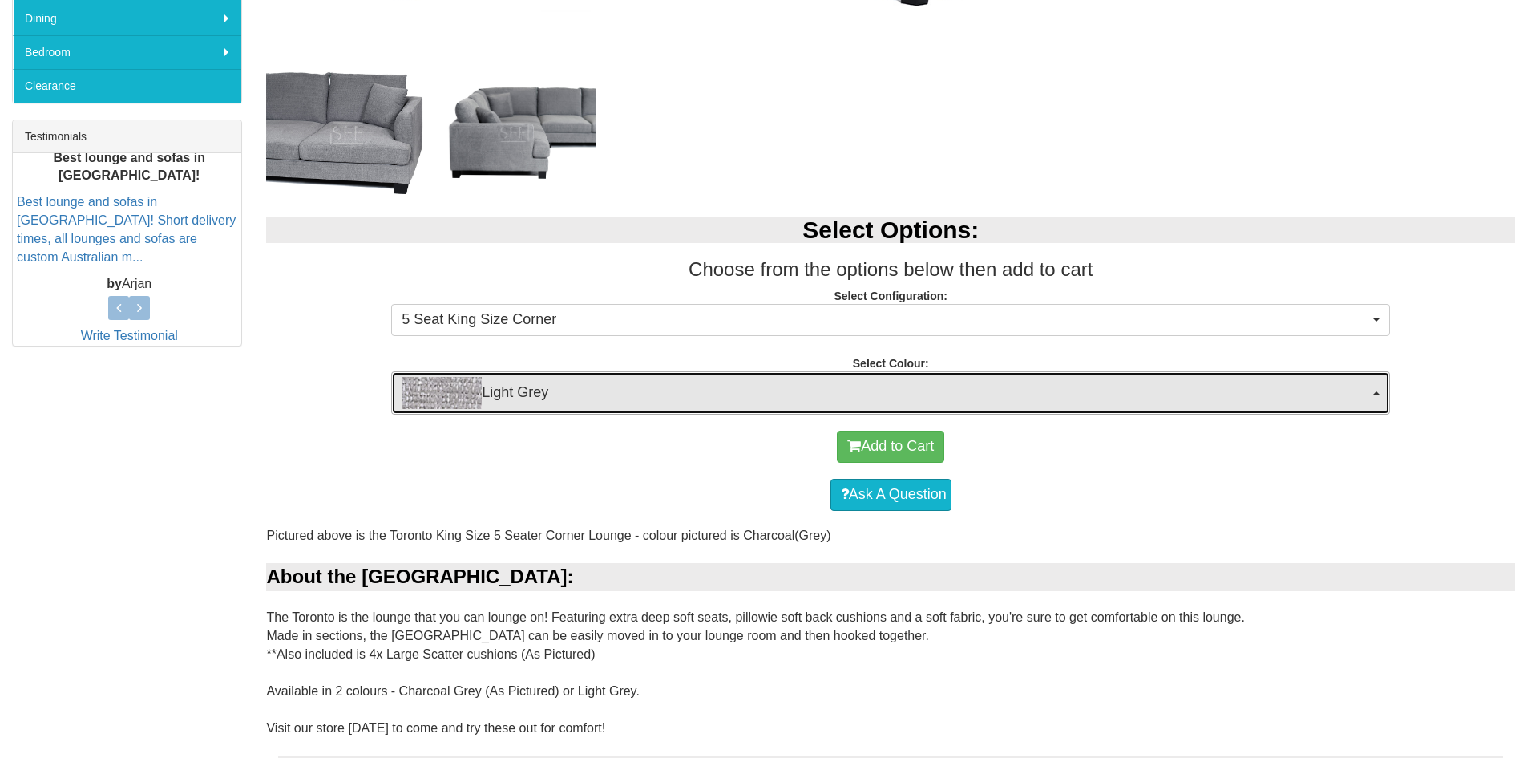
click at [1005, 392] on span "Light Grey" at bounding box center [886, 393] width 968 height 32
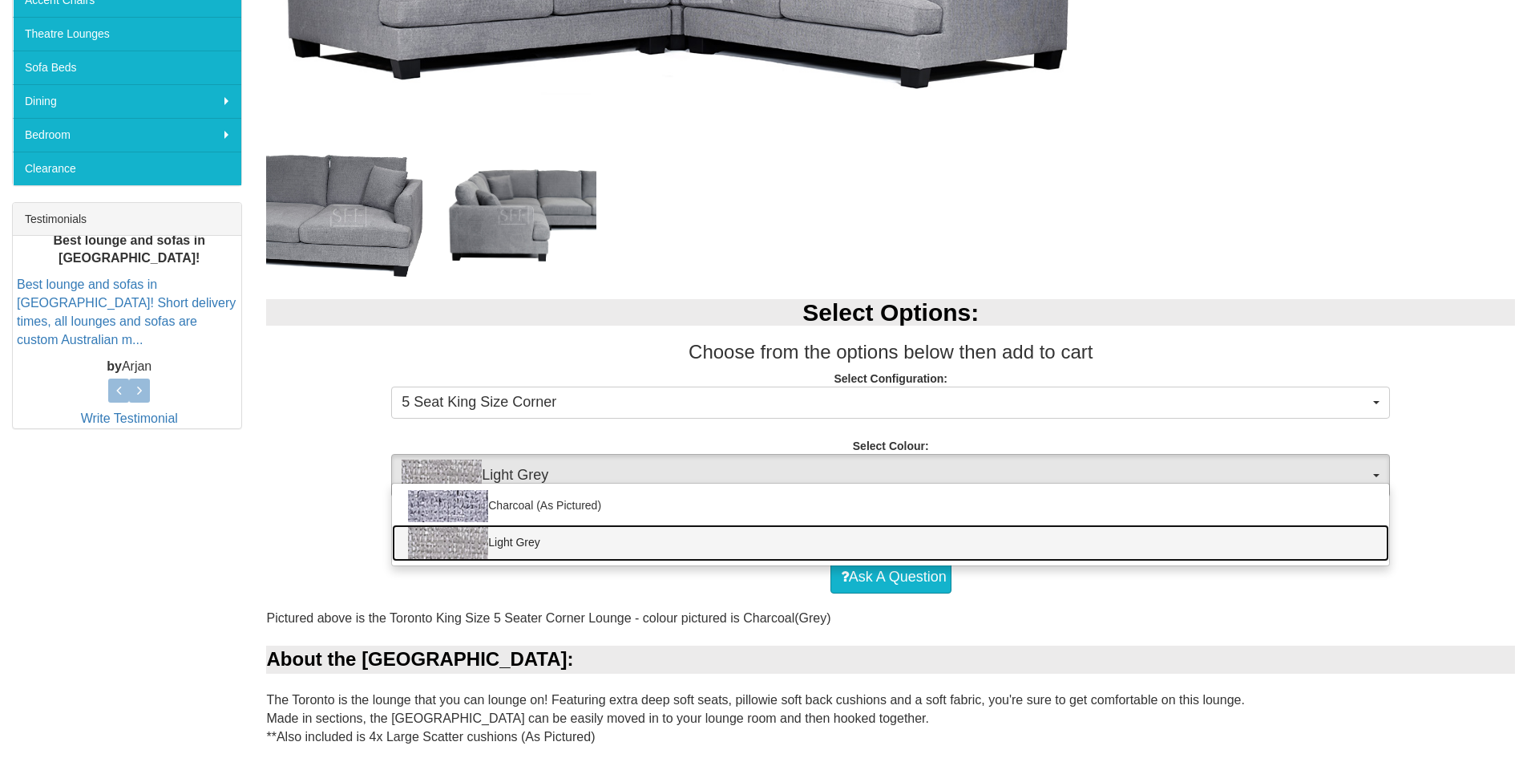
scroll to position [401, 0]
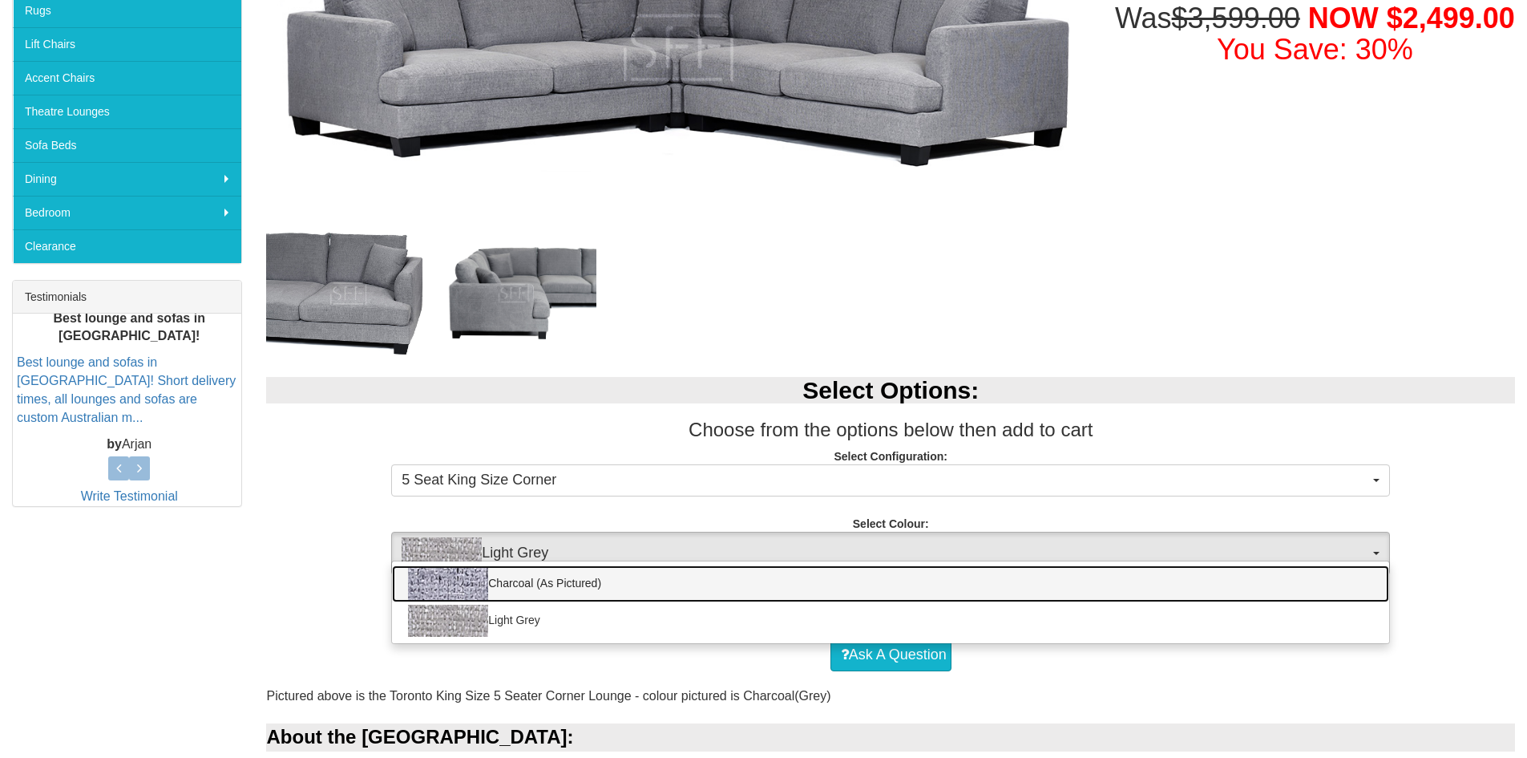
click at [650, 582] on link "Charcoal (As Pictured)" at bounding box center [890, 583] width 997 height 37
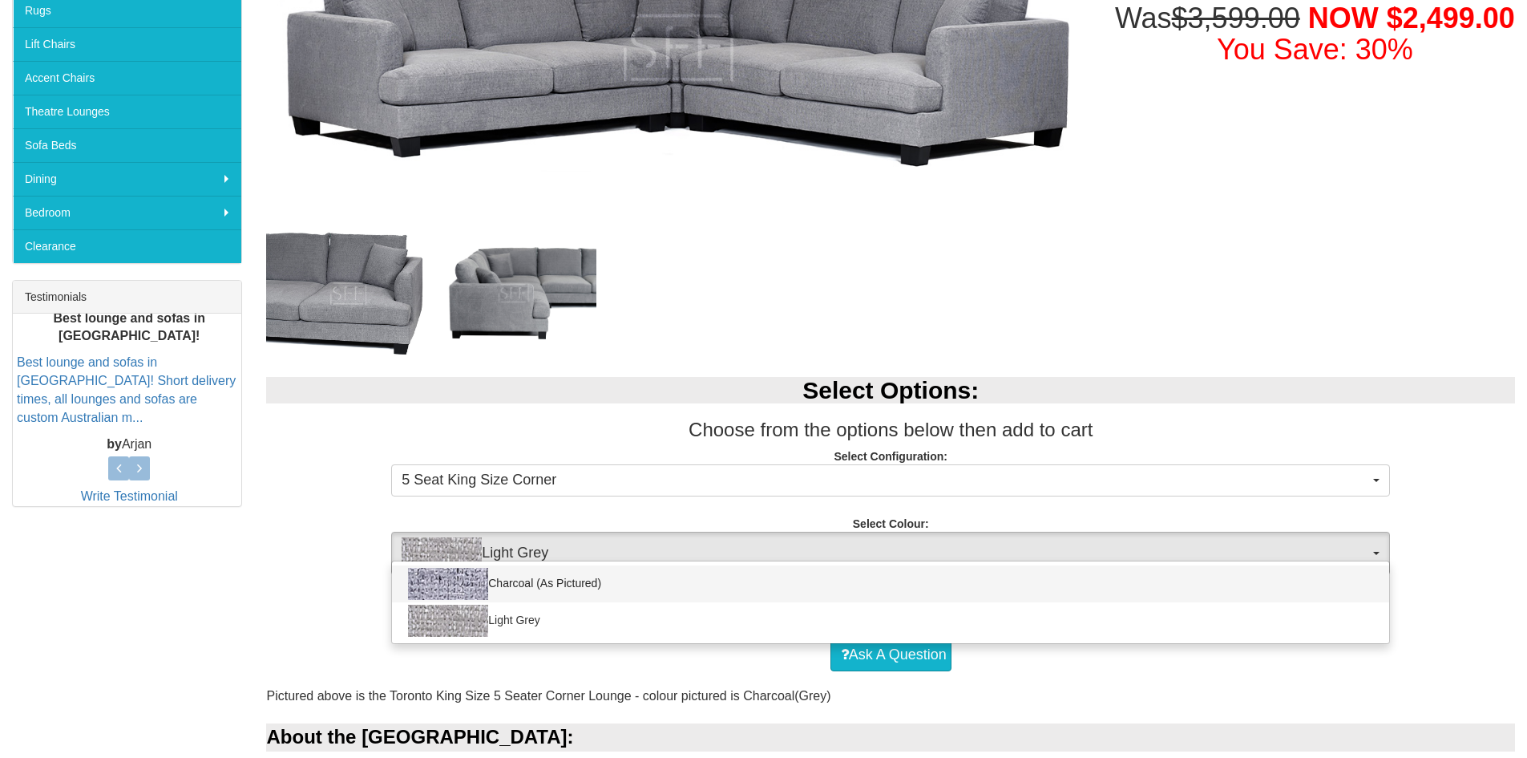
select select "1694"
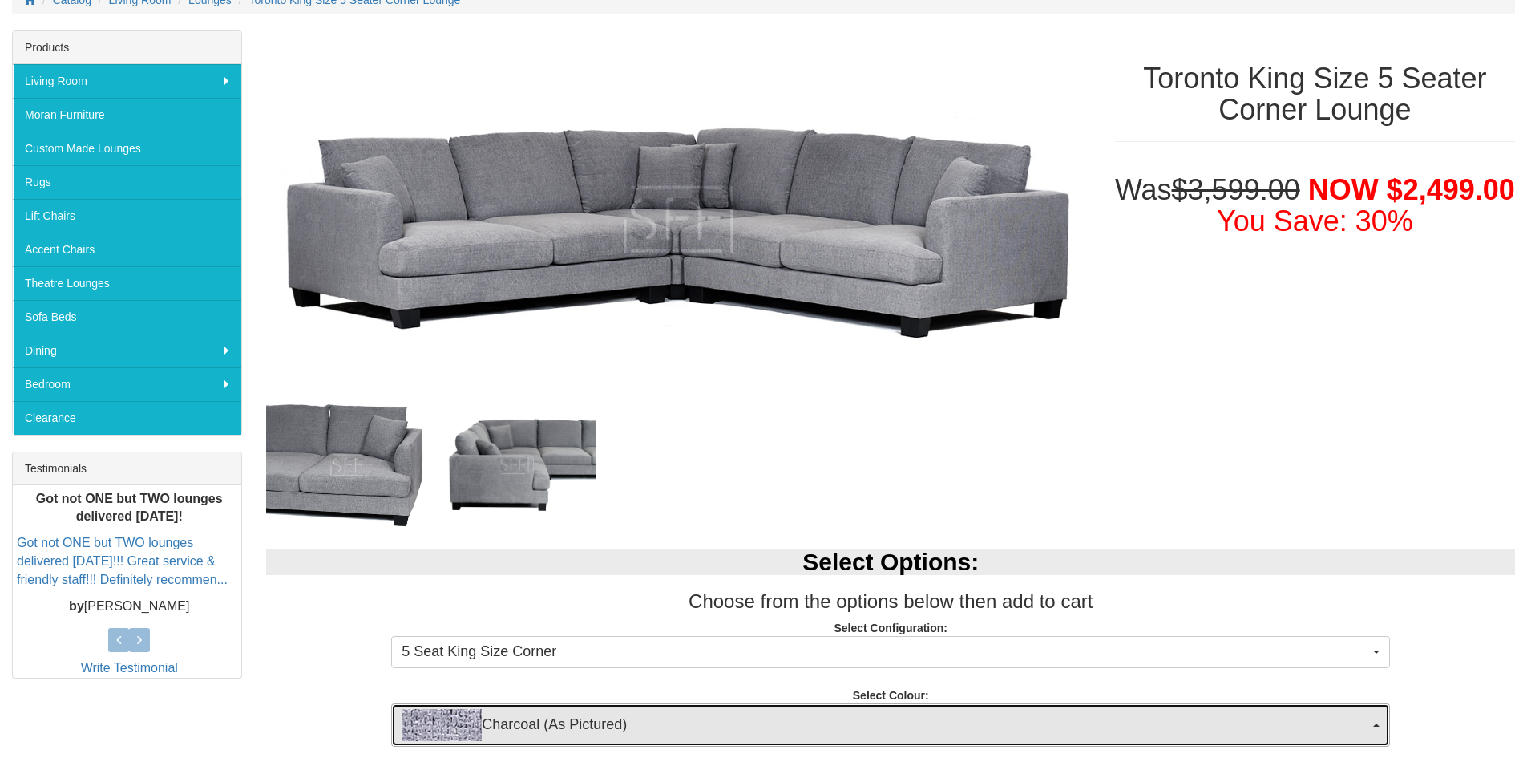
scroll to position [0, 0]
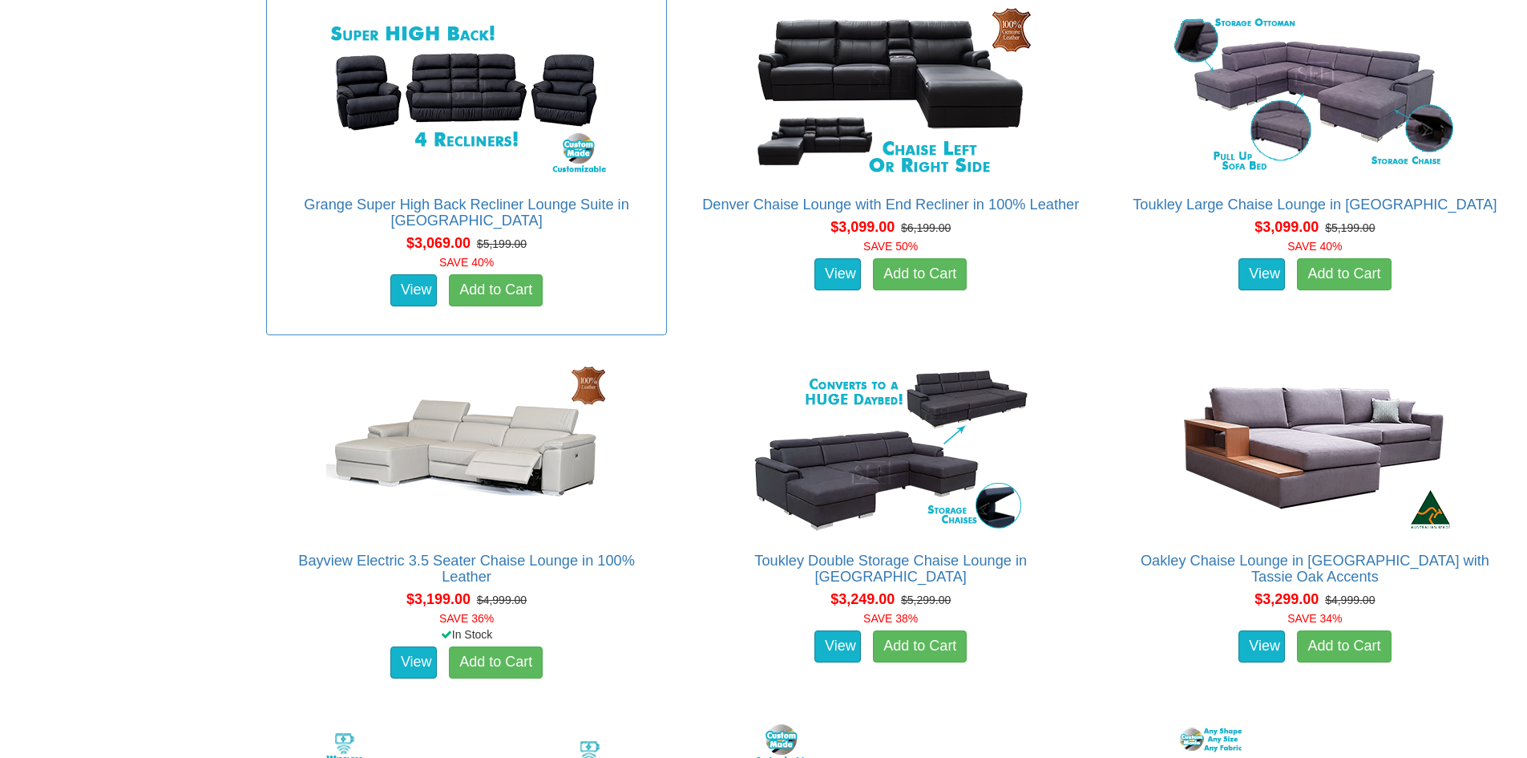
scroll to position [6975, 0]
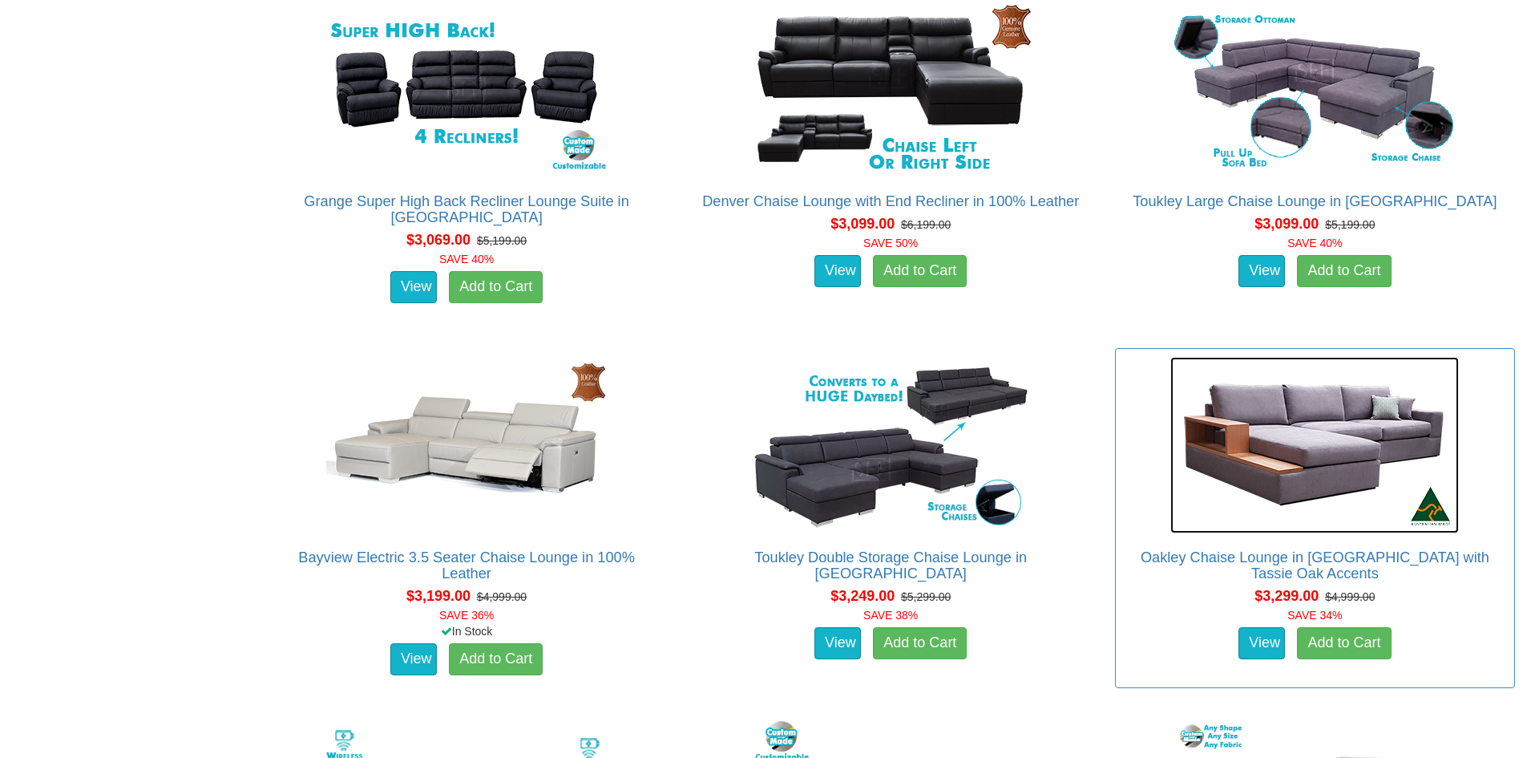
click at [1324, 466] on img at bounding box center [1314, 445] width 289 height 176
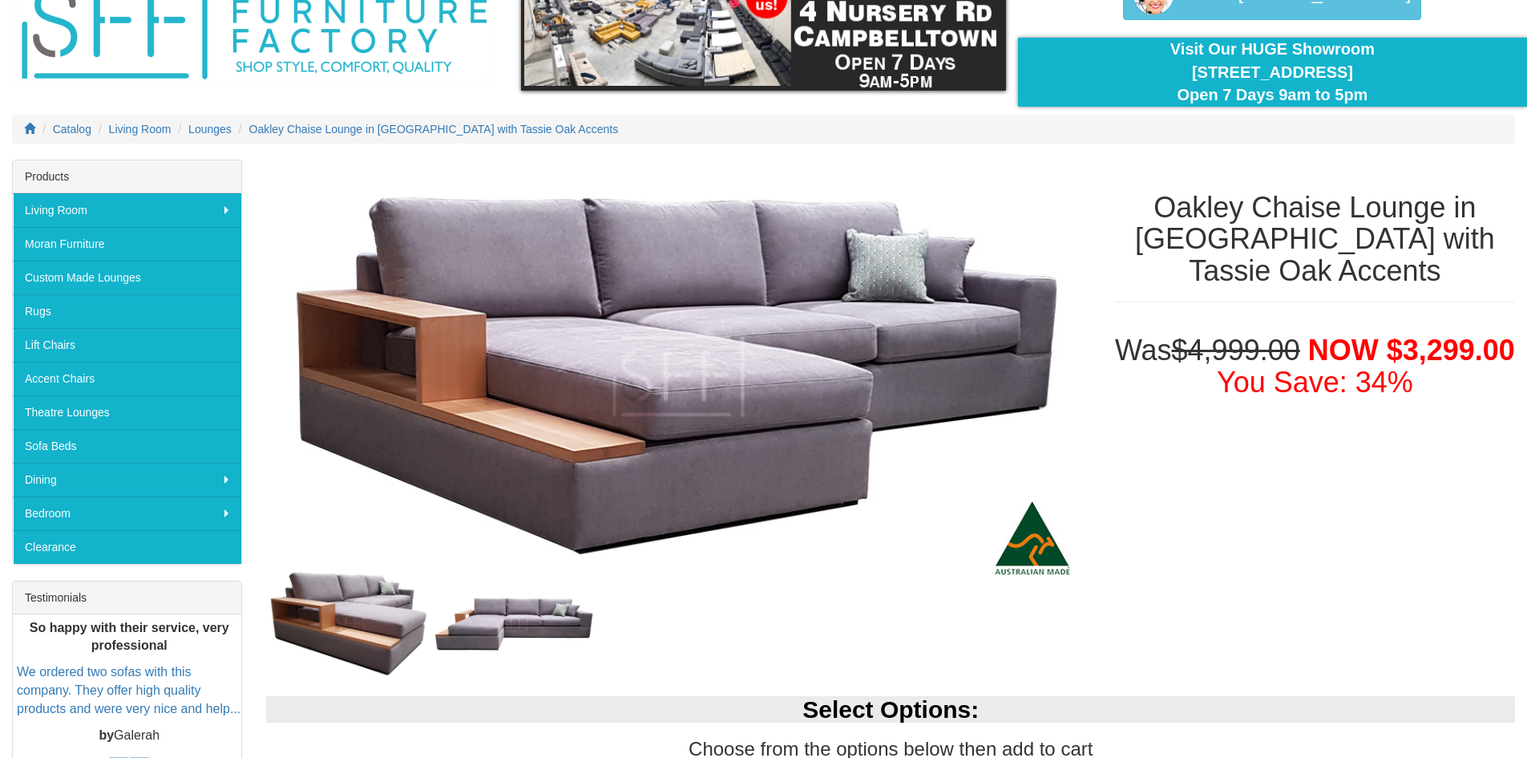
scroll to position [321, 0]
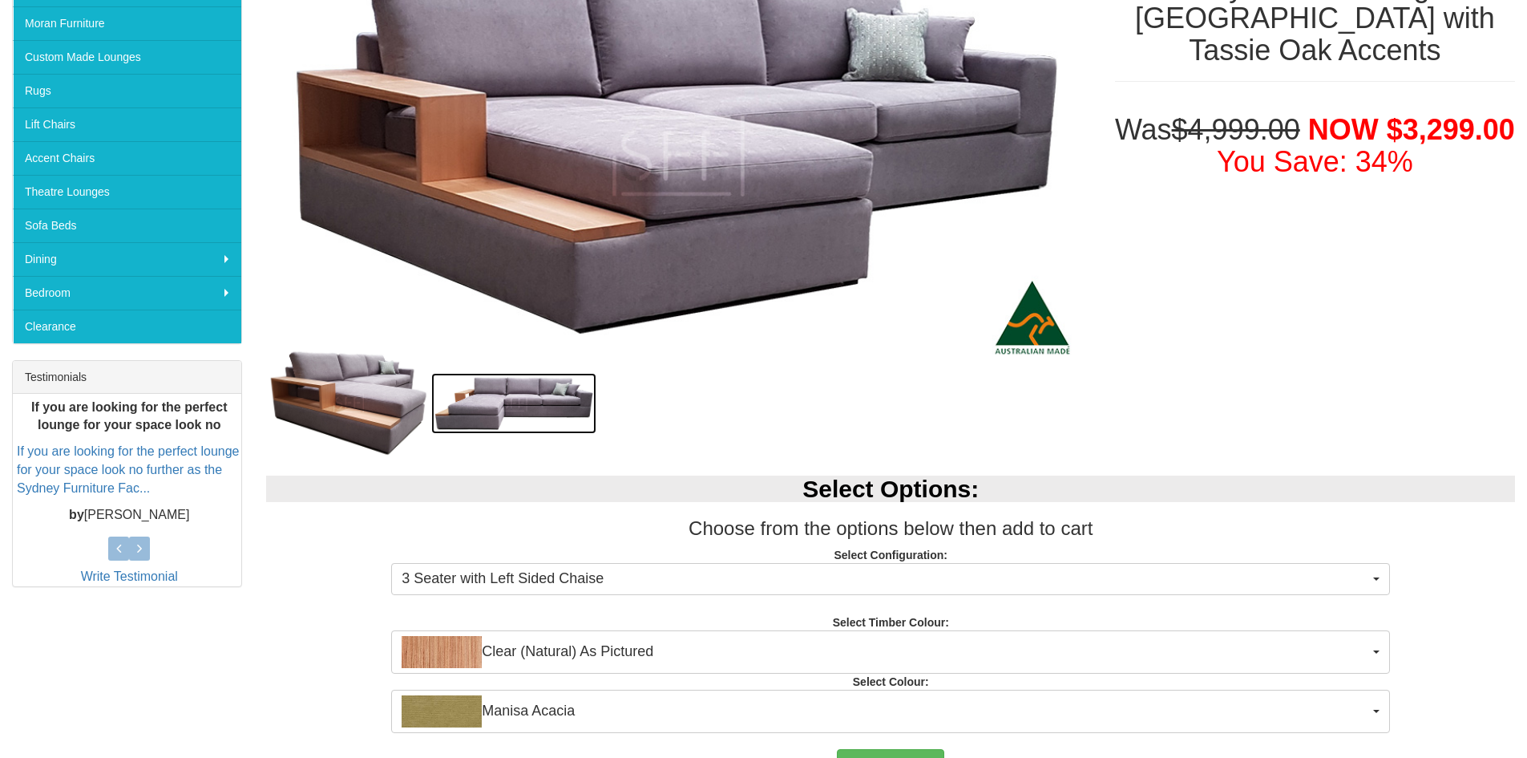
click at [540, 387] on img at bounding box center [513, 403] width 165 height 61
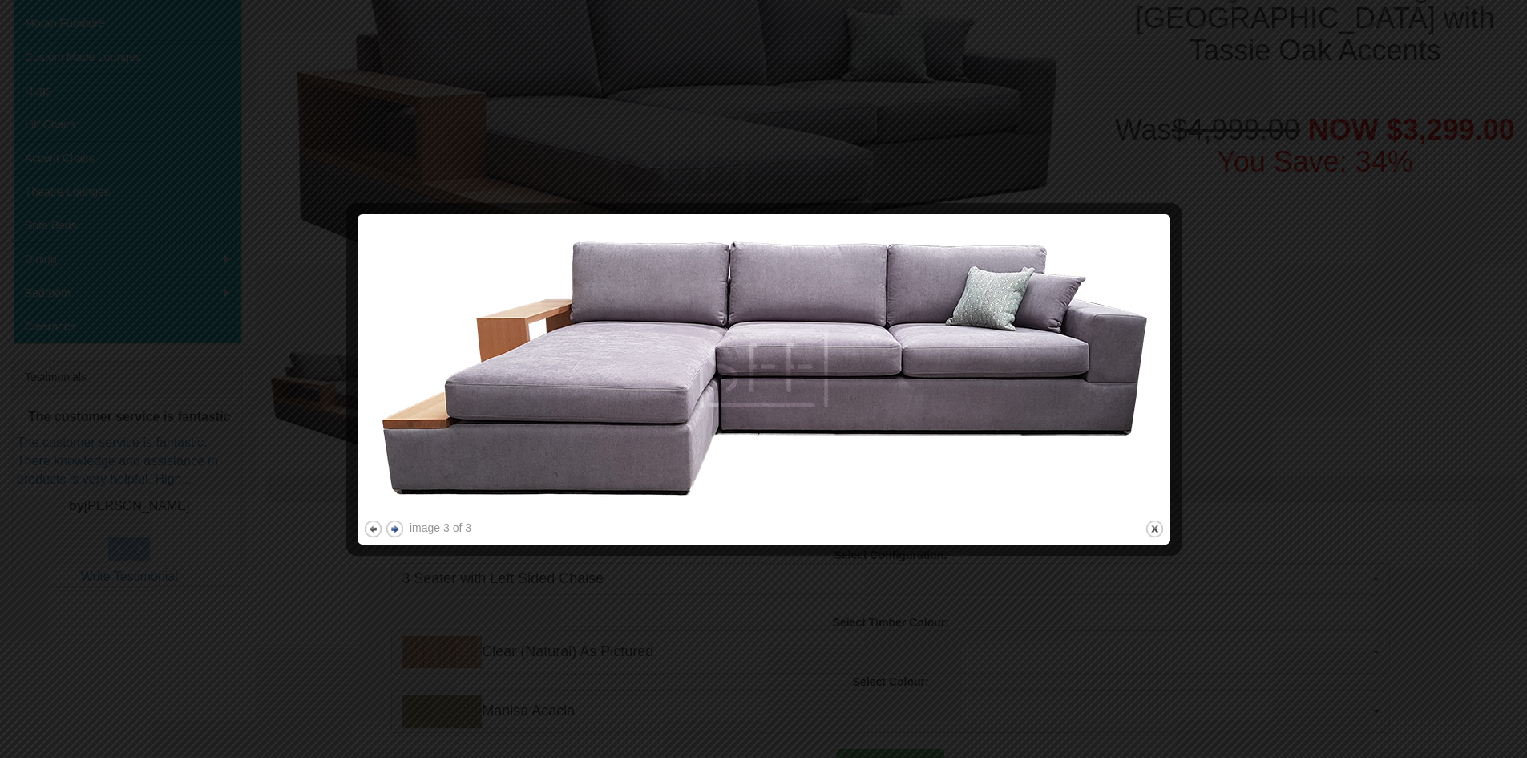
click at [395, 531] on button "next" at bounding box center [395, 529] width 20 height 20
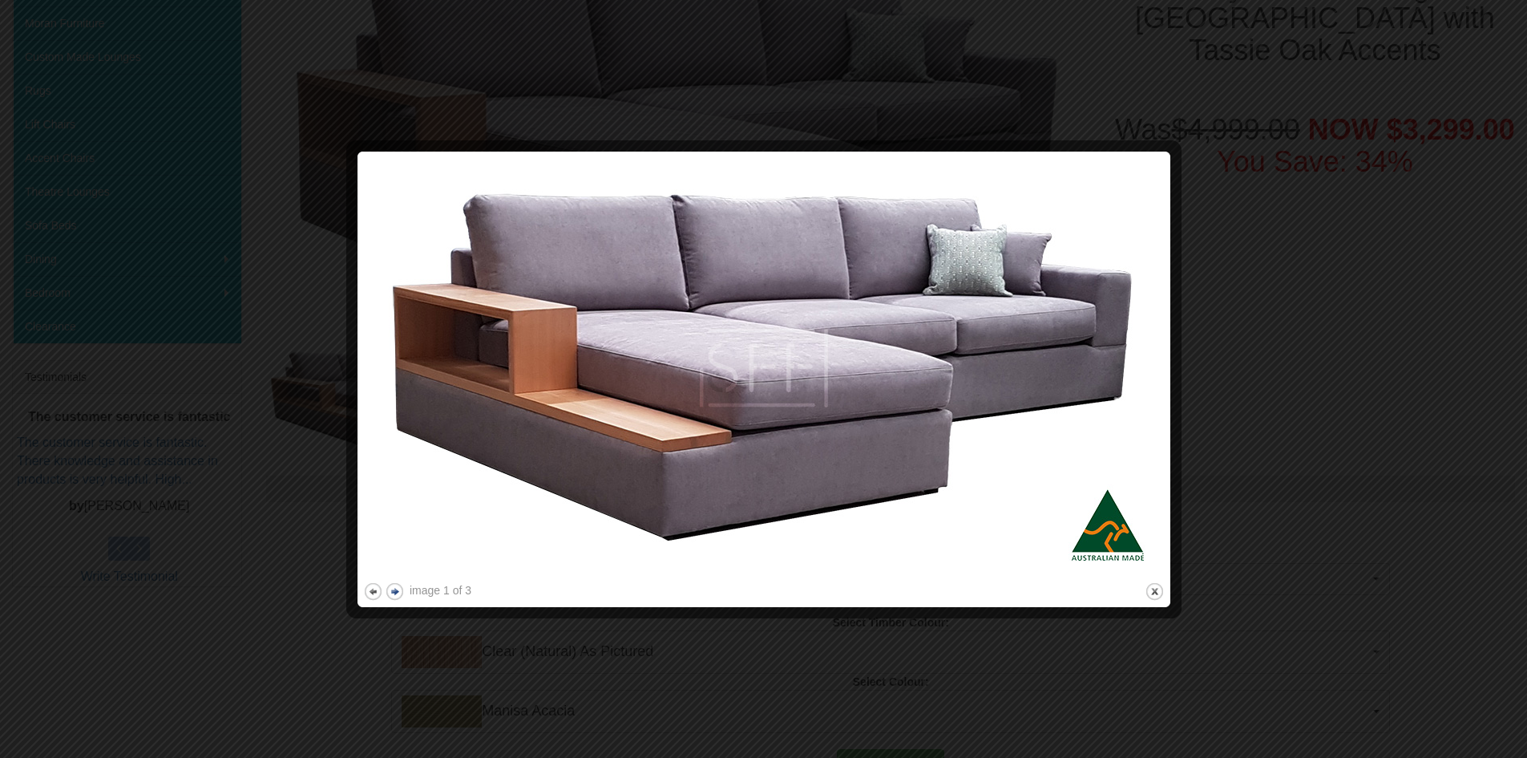
click at [394, 587] on button "next" at bounding box center [395, 591] width 20 height 20
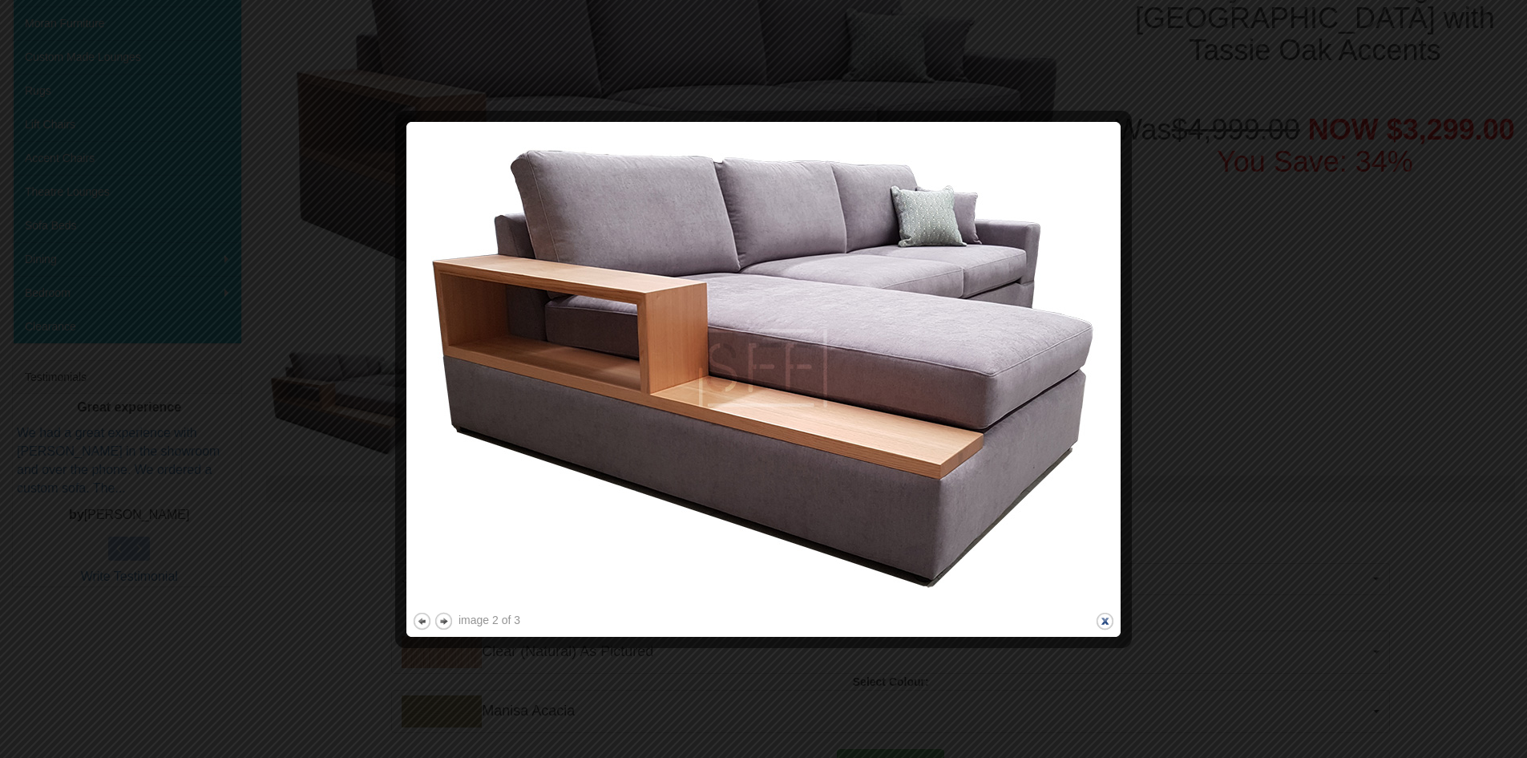
click at [1105, 619] on button "close" at bounding box center [1105, 621] width 20 height 20
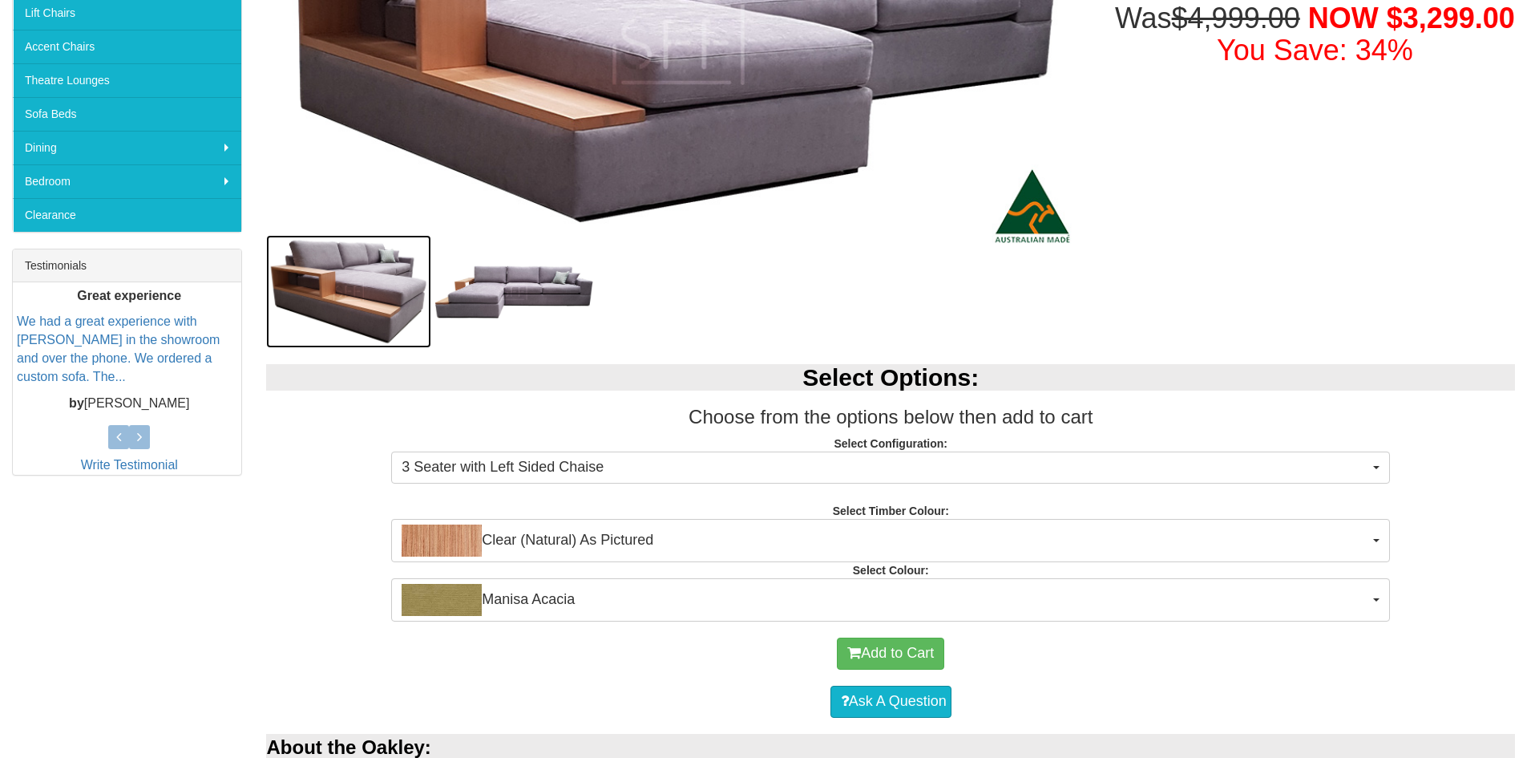
scroll to position [481, 0]
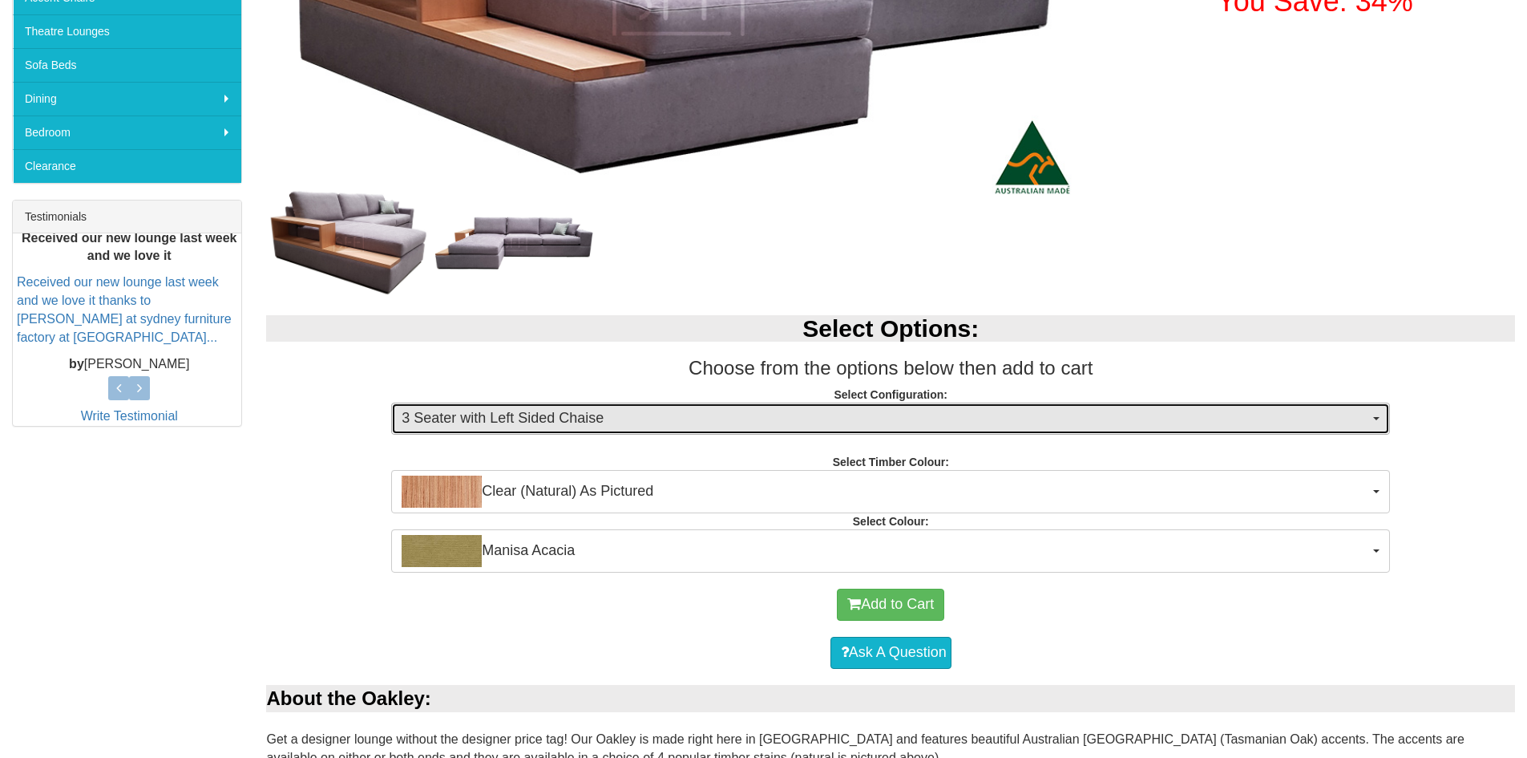
click at [815, 416] on span "3 Seater with Left Sided Chaise" at bounding box center [886, 418] width 968 height 21
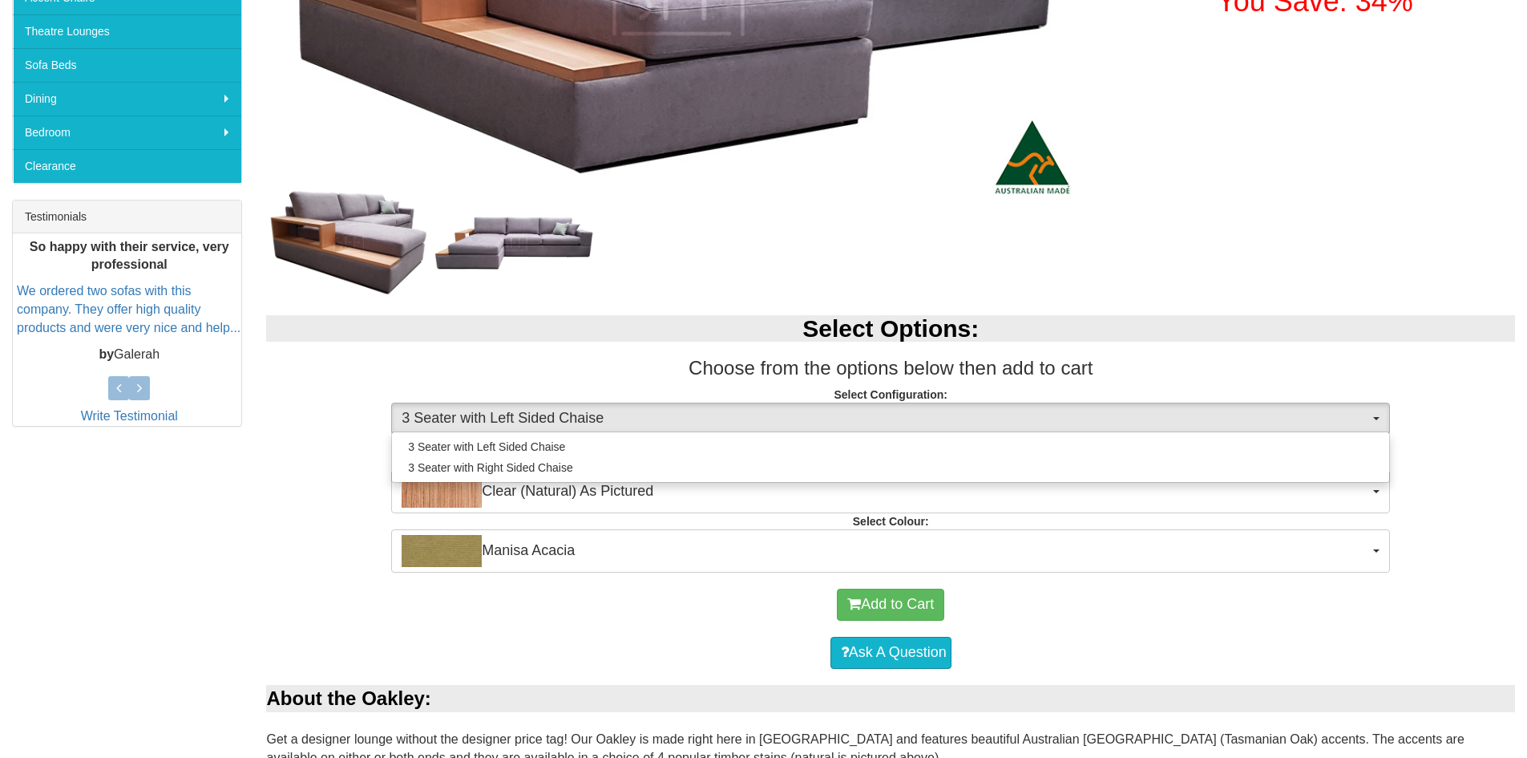
click at [799, 267] on div at bounding box center [678, 242] width 824 height 60
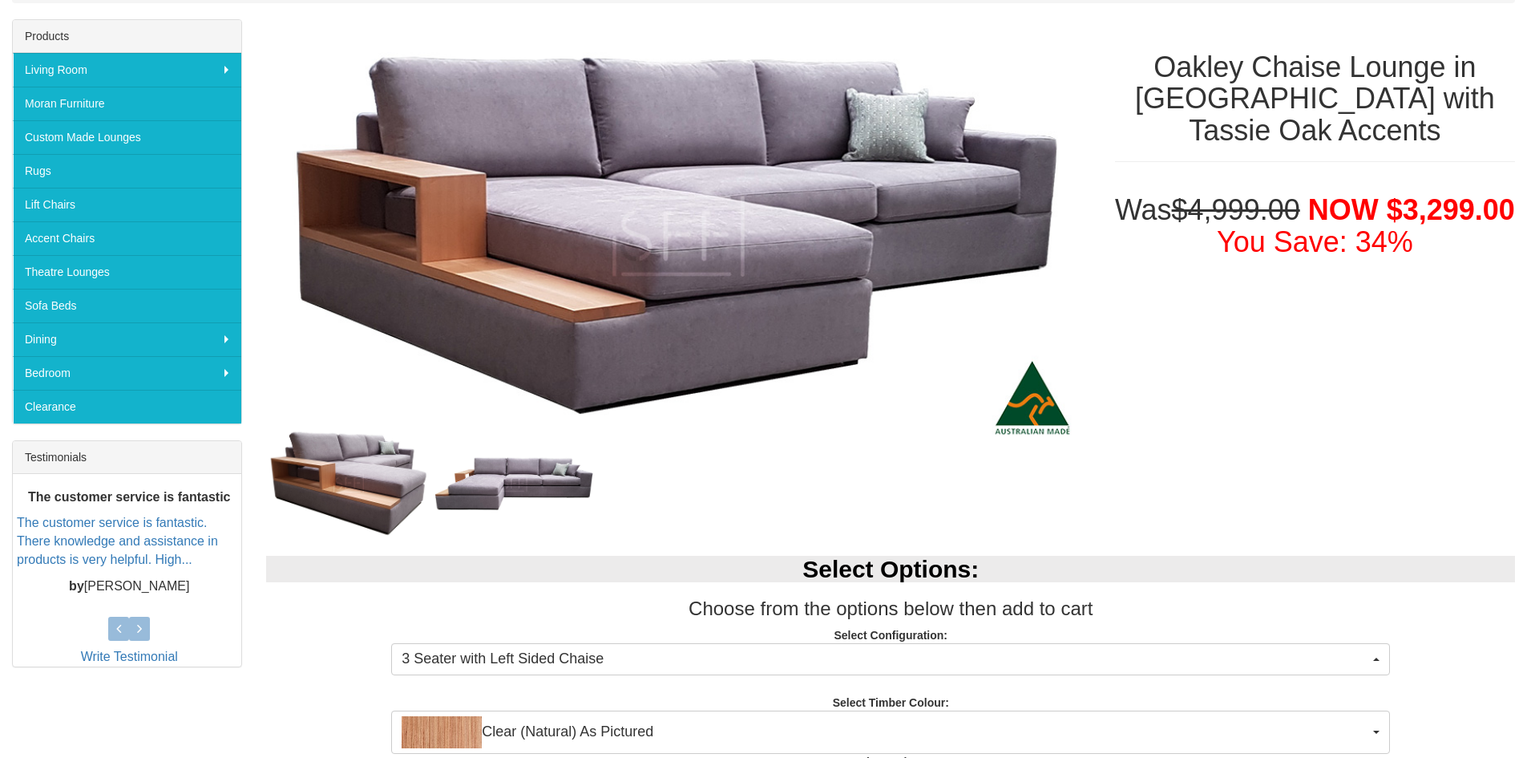
scroll to position [0, 0]
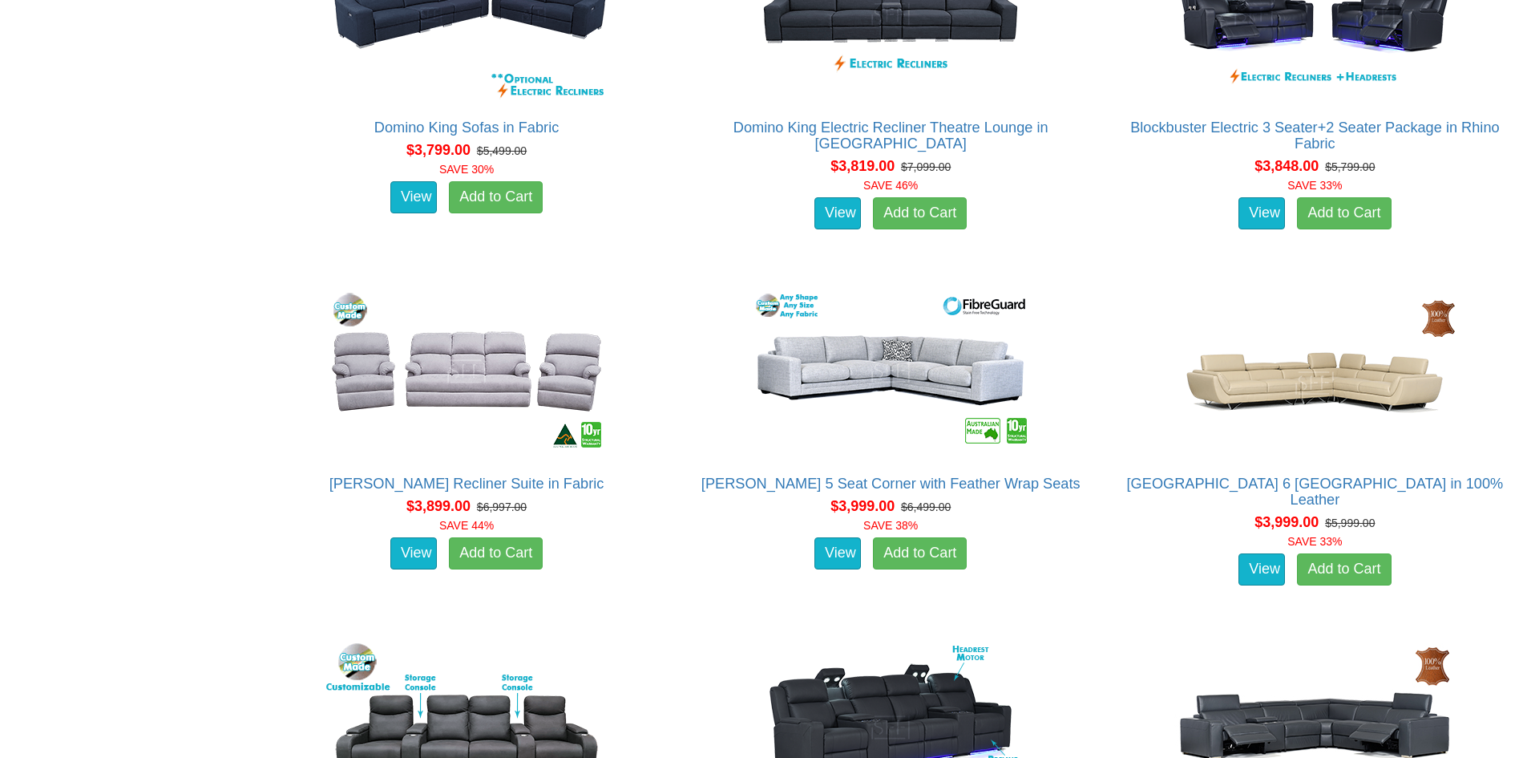
scroll to position [9781, 0]
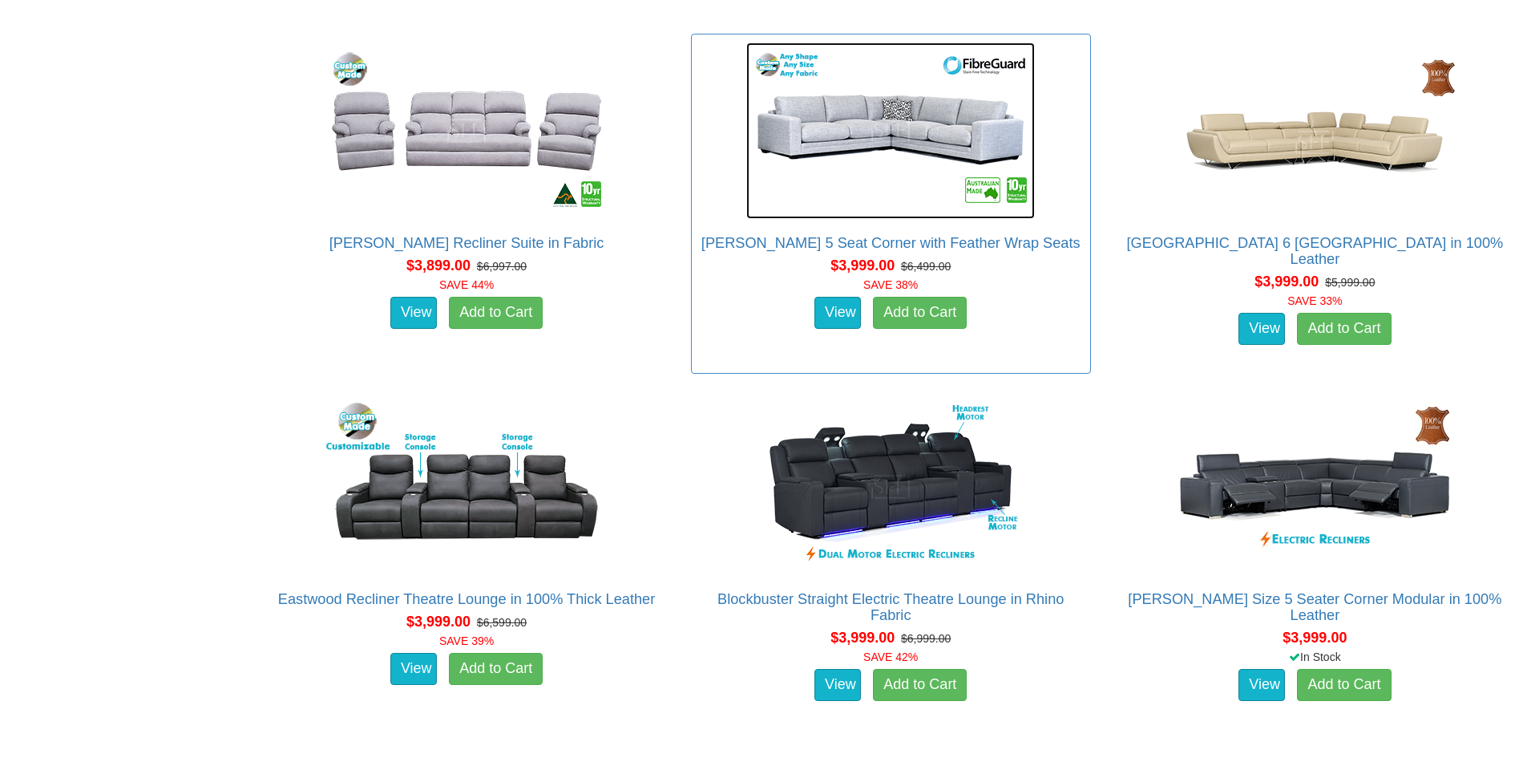
click at [843, 119] on img at bounding box center [890, 130] width 289 height 176
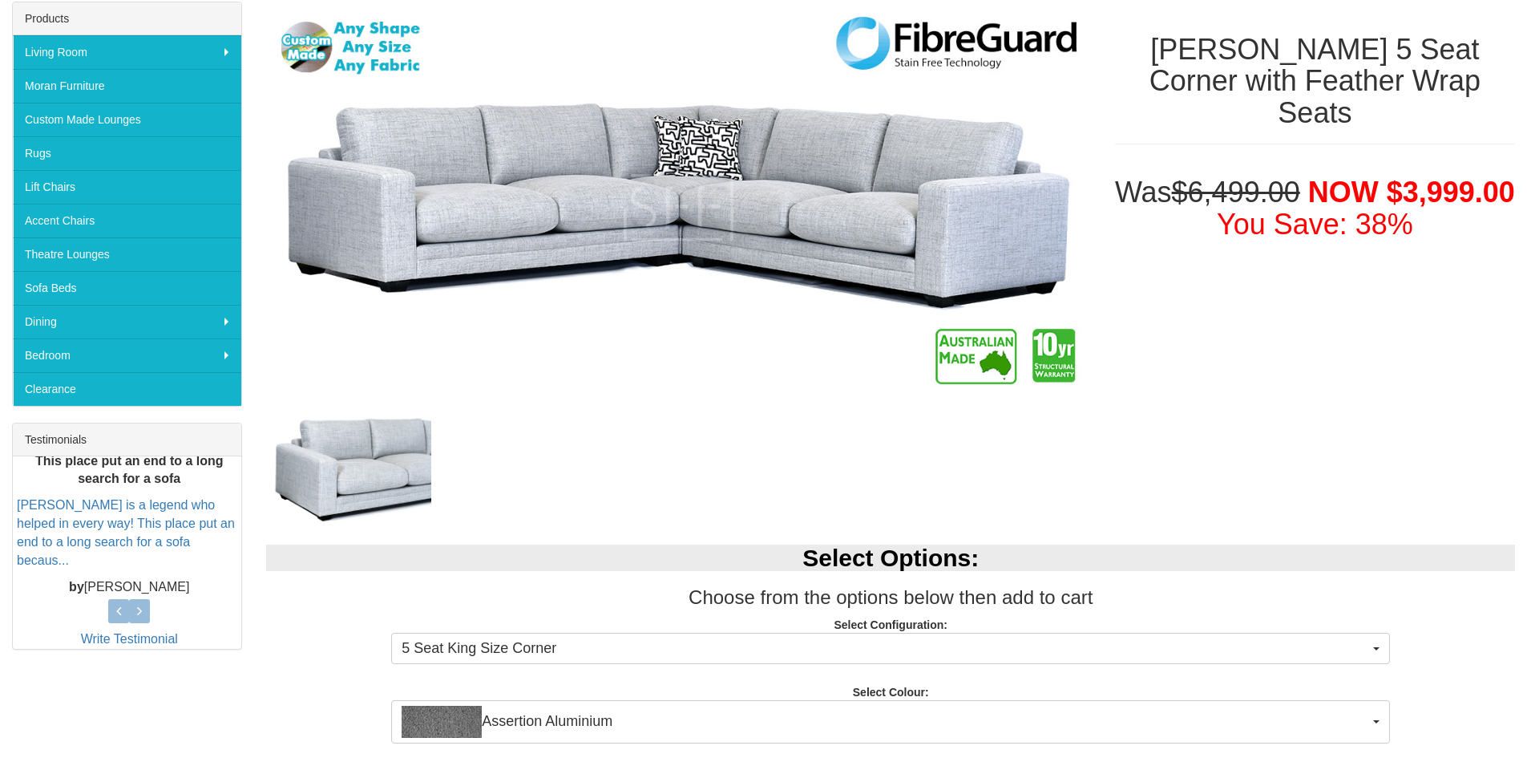
scroll to position [401, 0]
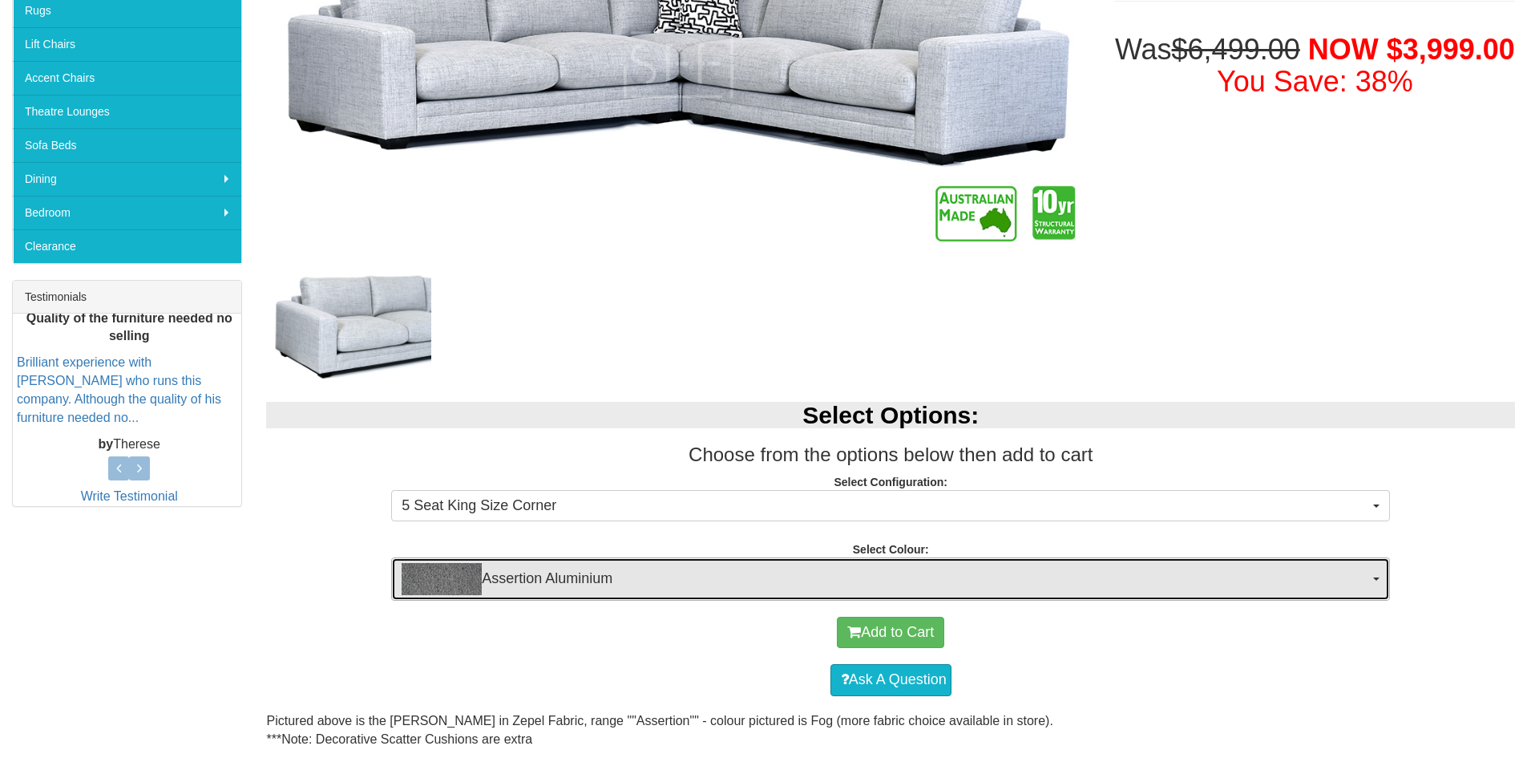
click at [1342, 580] on span "Assertion Aluminium" at bounding box center [886, 579] width 968 height 32
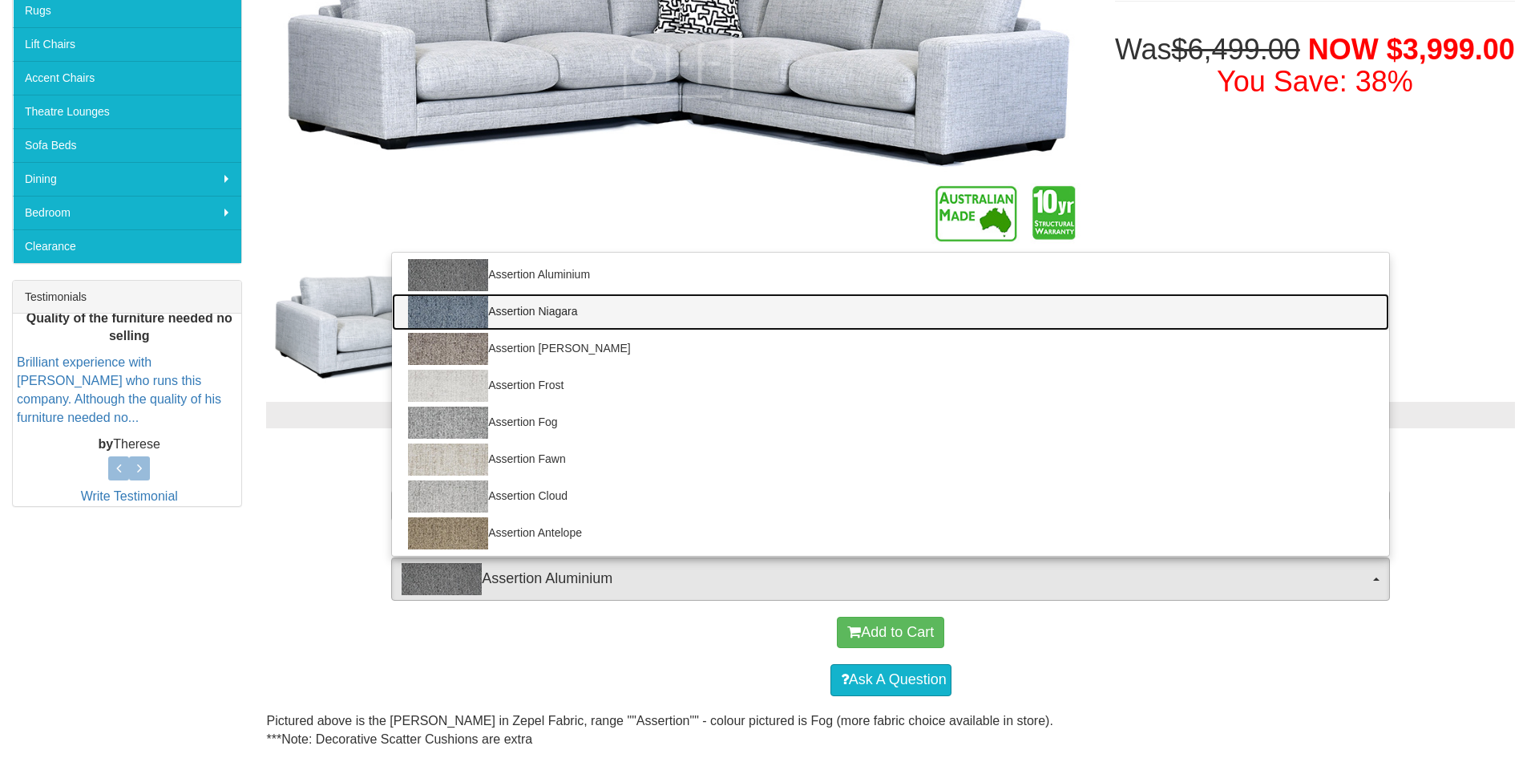
click at [561, 309] on link "Assertion Niagara" at bounding box center [890, 311] width 997 height 37
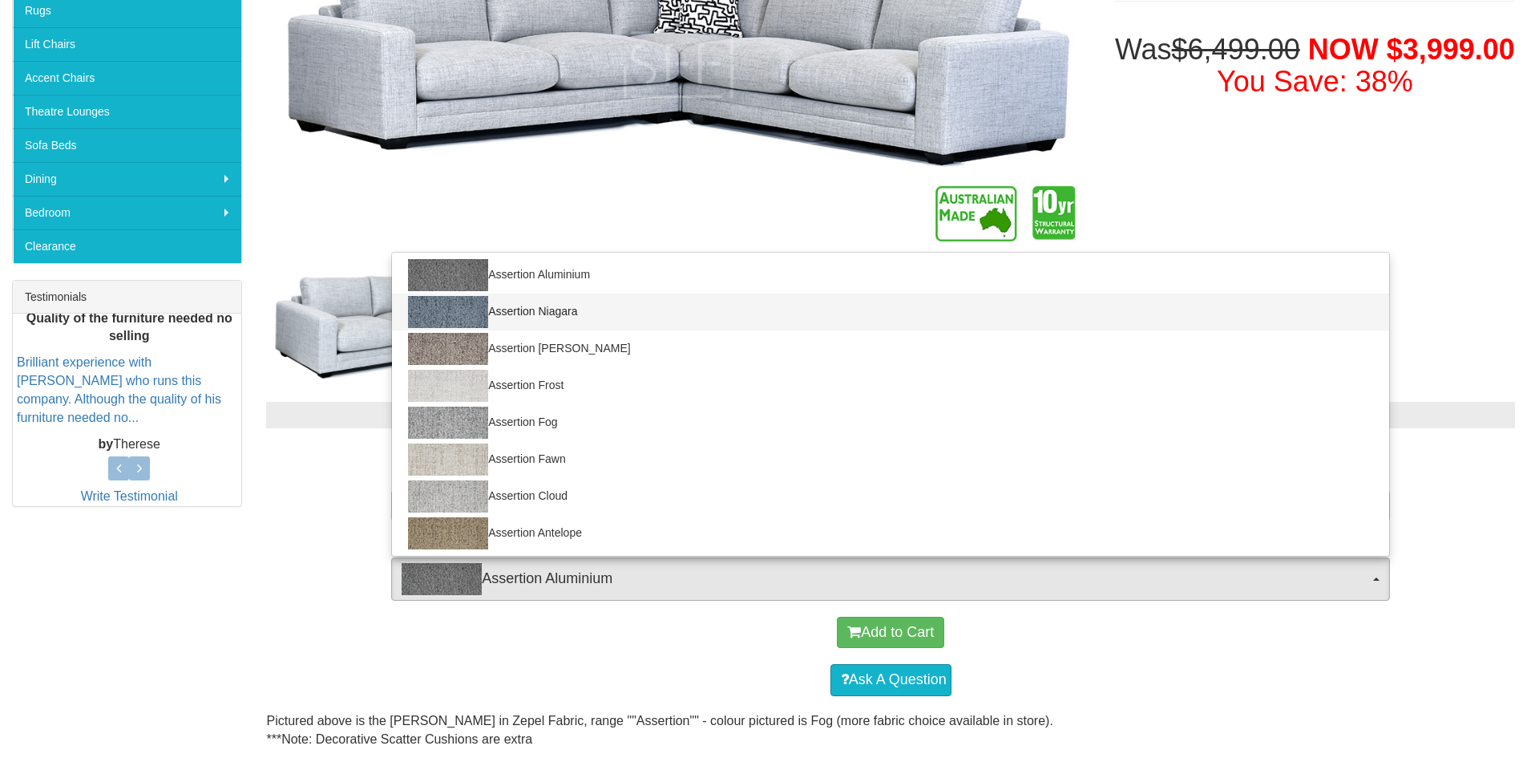
select select "1982"
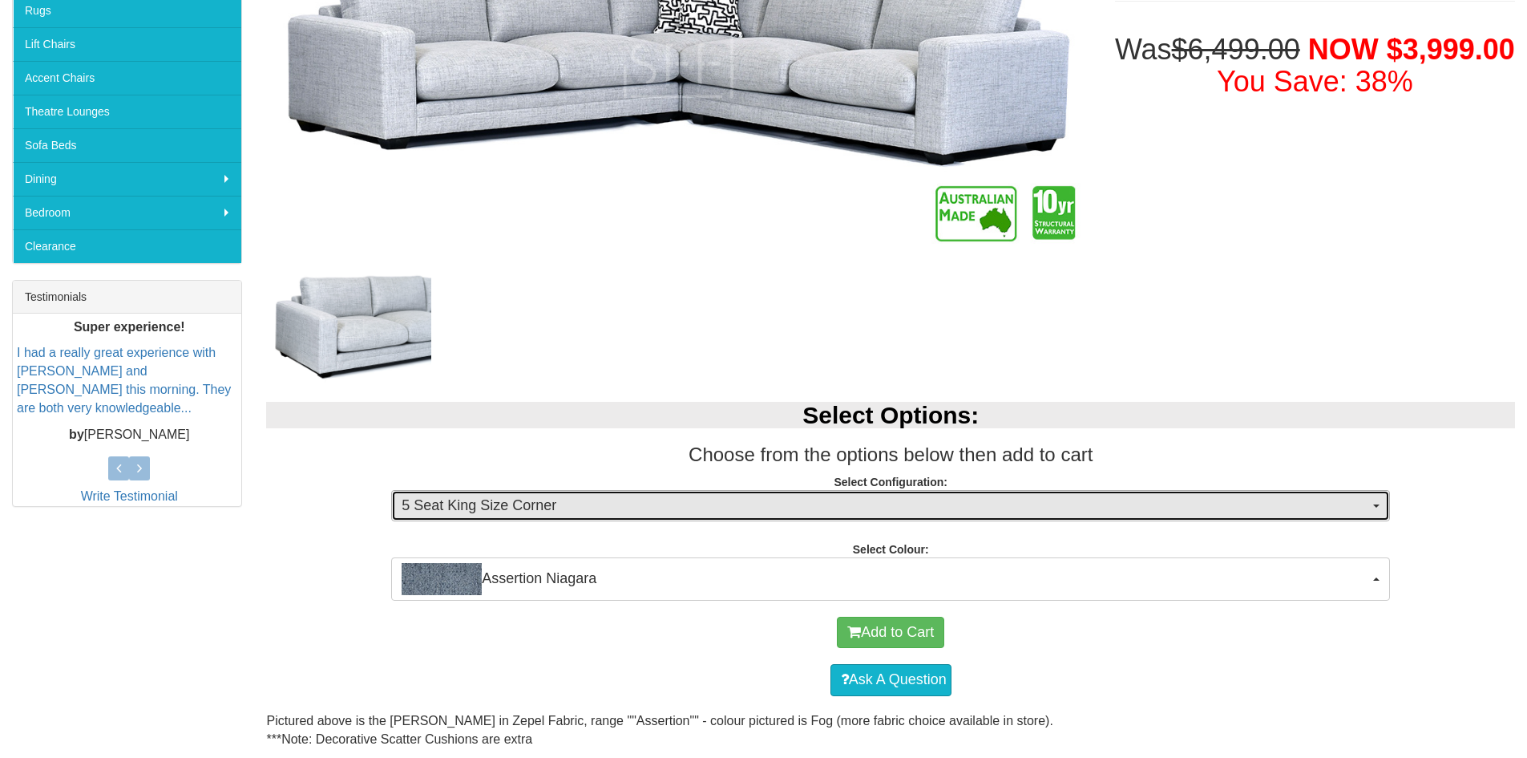
click at [961, 510] on span "5 Seat King Size Corner" at bounding box center [886, 505] width 968 height 21
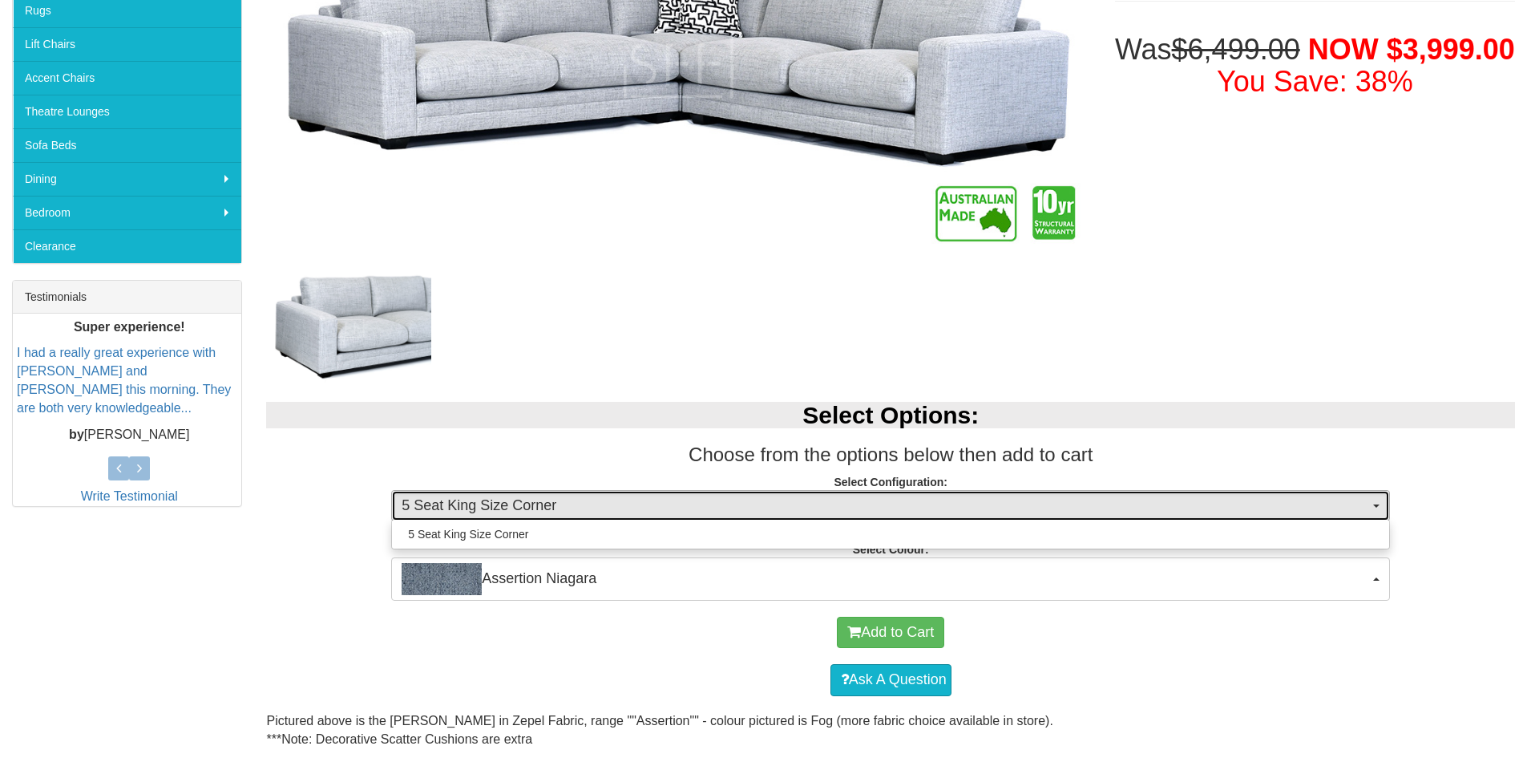
click at [961, 510] on span "5 Seat King Size Corner" at bounding box center [886, 505] width 968 height 21
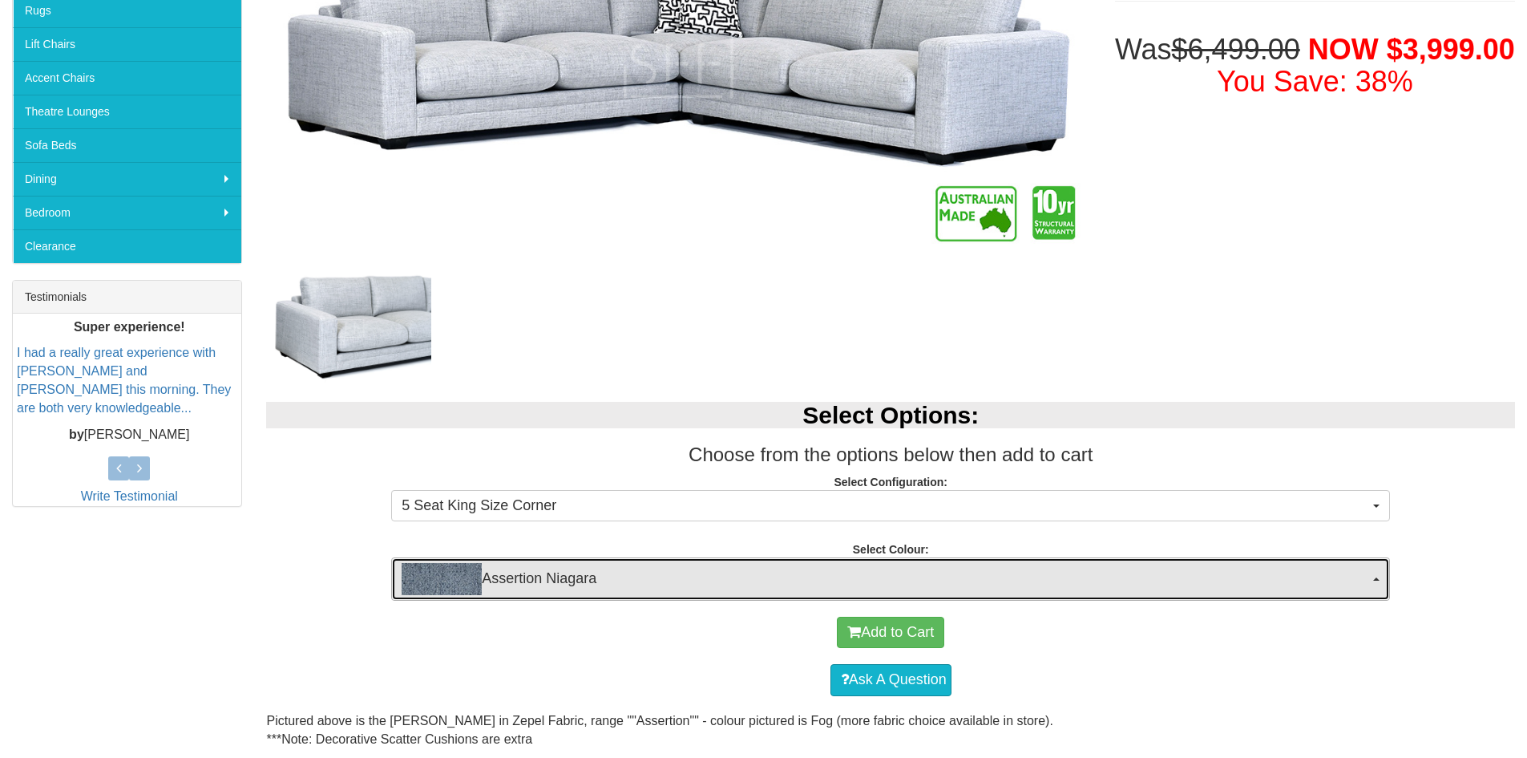
click at [1032, 572] on span "Assertion Niagara" at bounding box center [886, 579] width 968 height 32
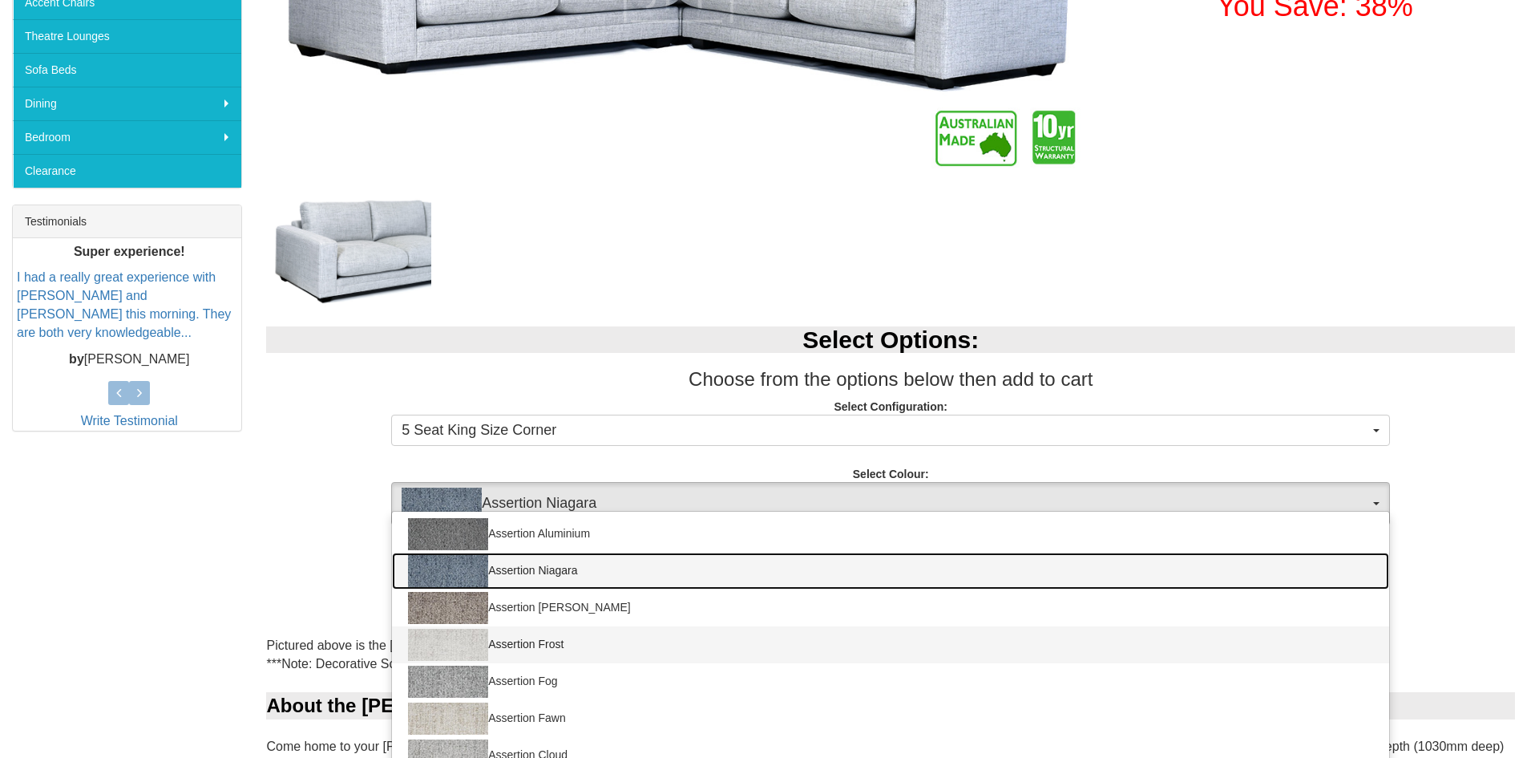
scroll to position [641, 0]
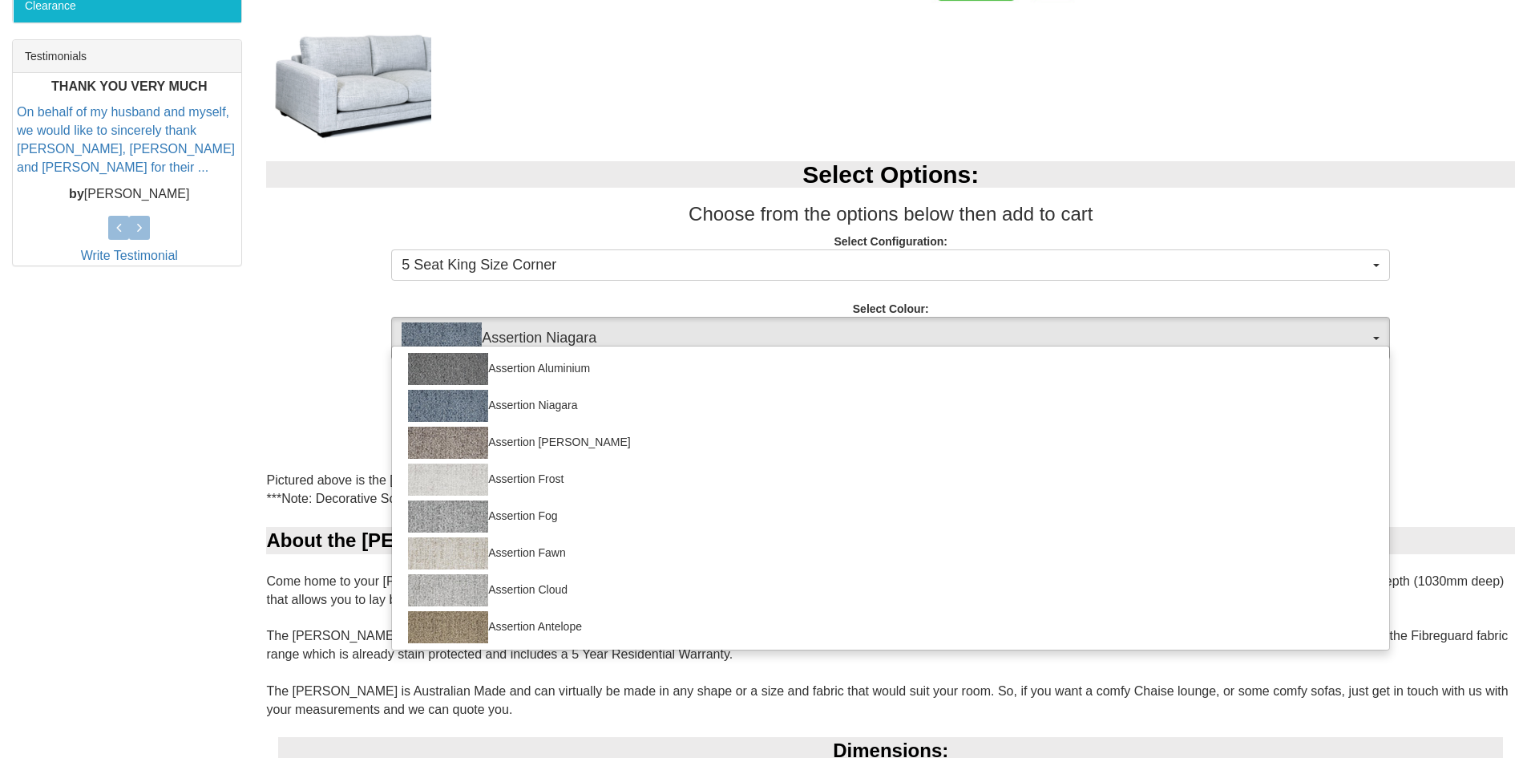
click at [602, 236] on p "Select Configuration: 5 Seat King Size Corner 5 Seat King Size Corner 5 Seat Ki…" at bounding box center [890, 254] width 1249 height 43
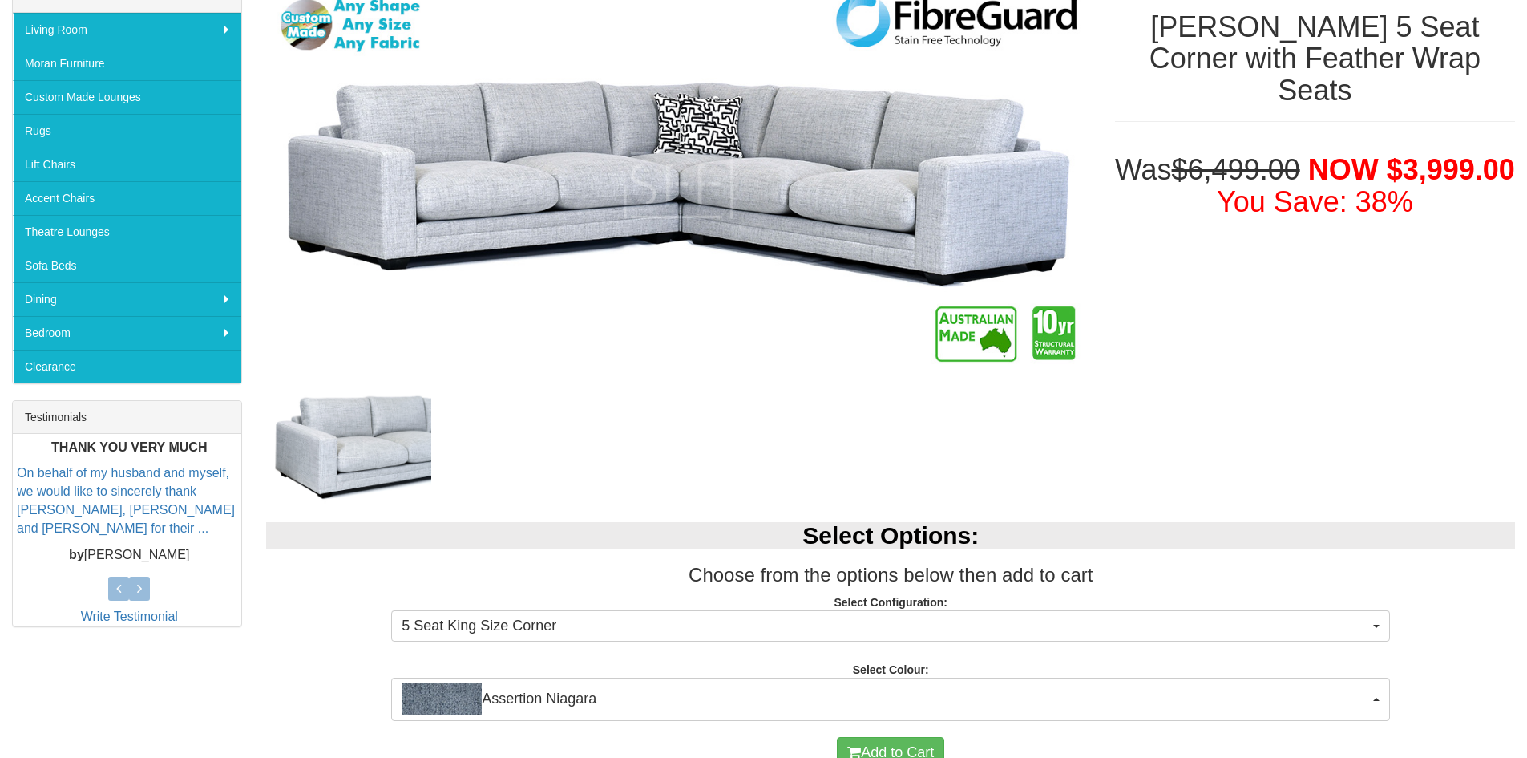
scroll to position [80, 0]
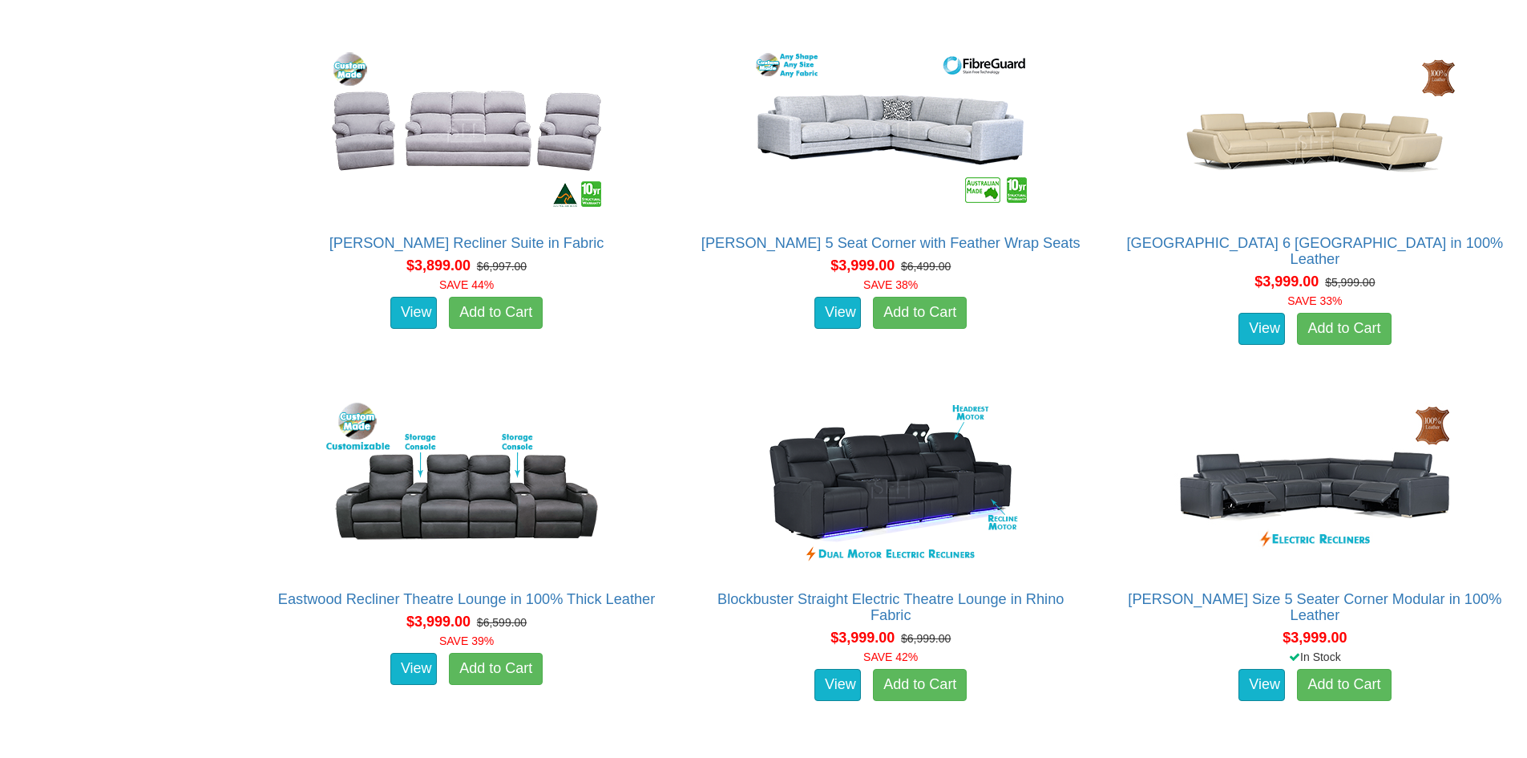
scroll to position [9781, 0]
